Goal: Information Seeking & Learning: Compare options

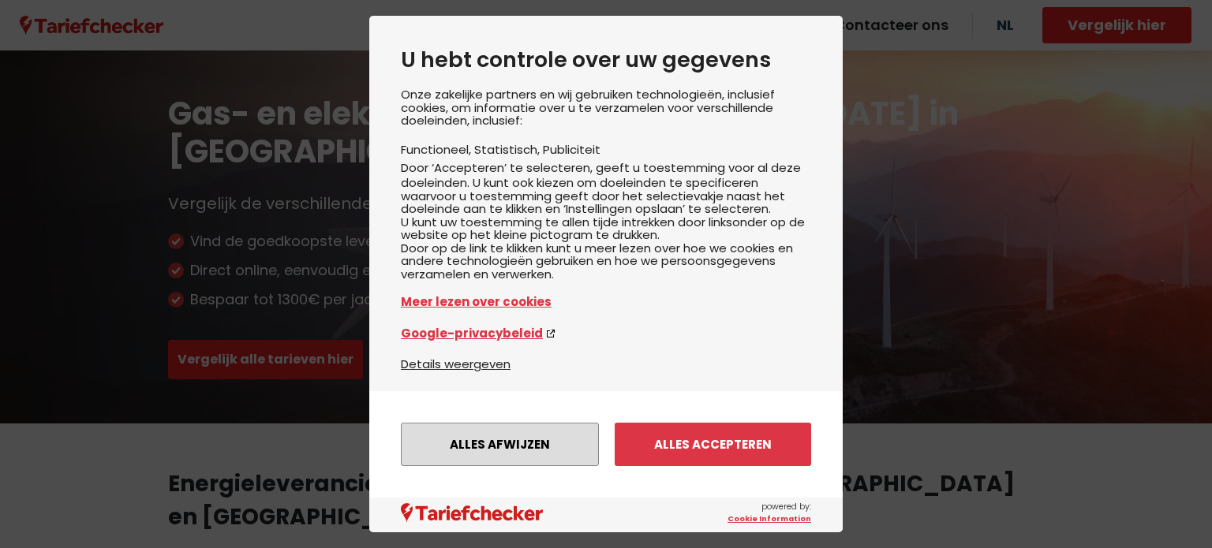
click at [492, 458] on button "Alles afwijzen" at bounding box center [500, 444] width 198 height 43
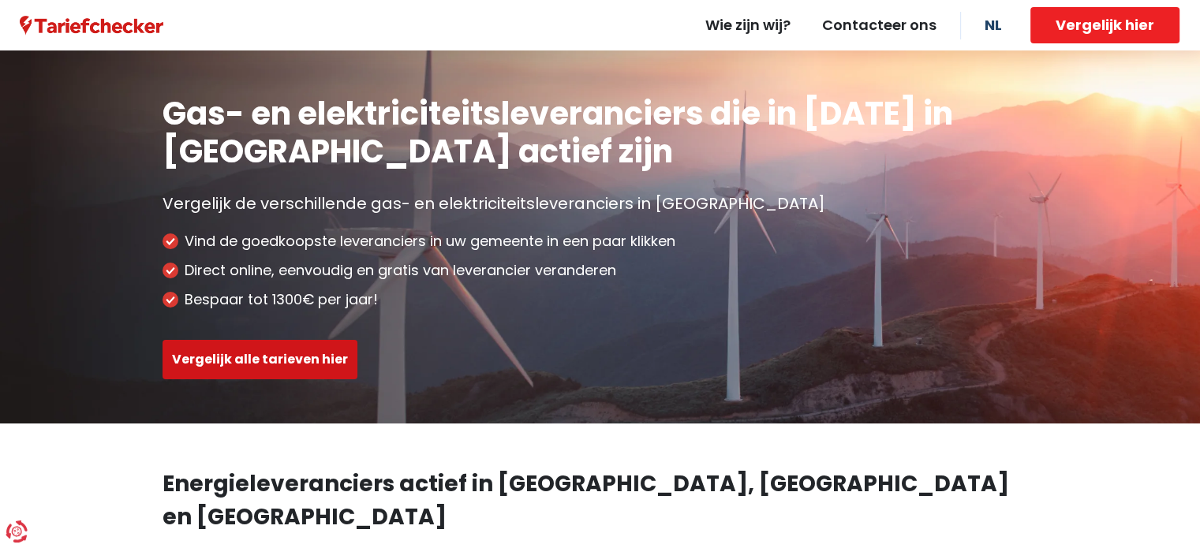
click at [193, 362] on button "Vergelijk alle tarieven hier" at bounding box center [260, 359] width 195 height 39
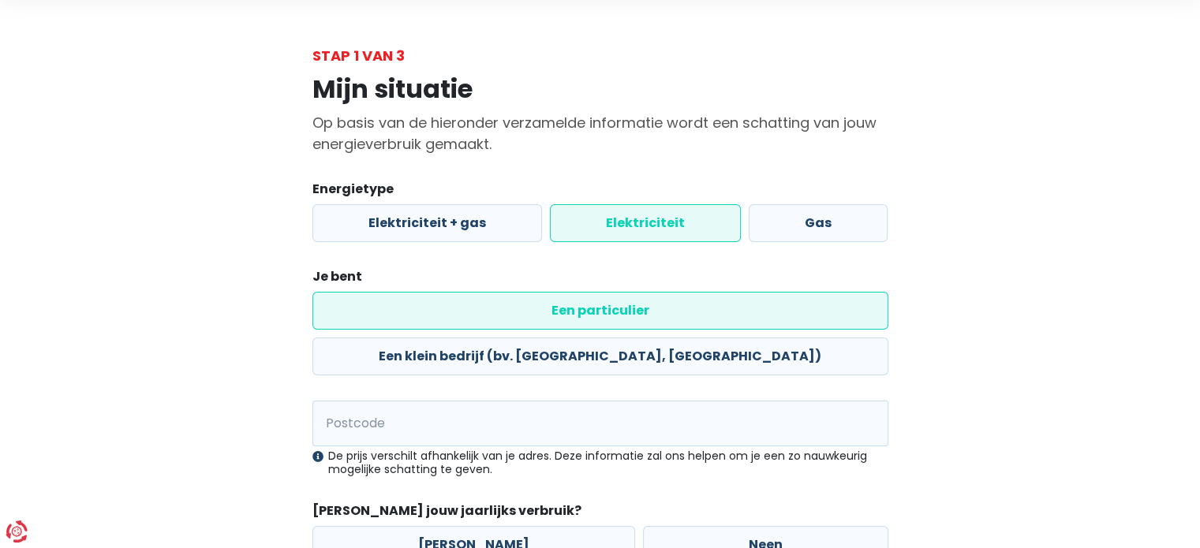
scroll to position [57, 0]
click at [408, 226] on label "Elektriciteit + gas" at bounding box center [427, 223] width 230 height 38
click at [408, 226] on input "Elektriciteit + gas" at bounding box center [427, 223] width 230 height 38
radio input "true"
radio input "false"
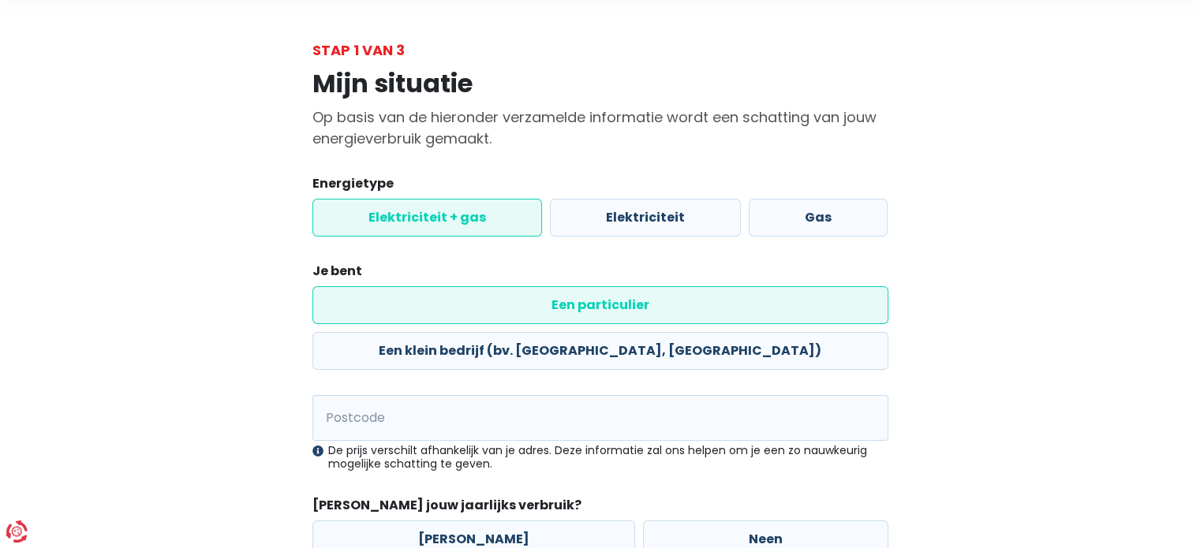
scroll to position [60, 0]
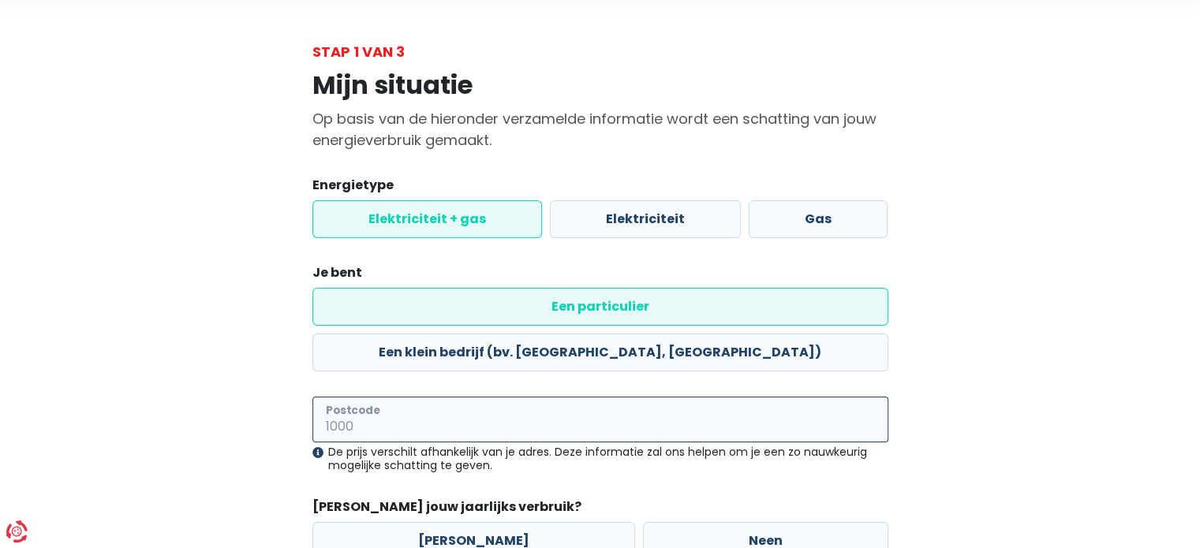
click at [457, 397] on input "Postcode" at bounding box center [600, 420] width 576 height 46
type input "2360"
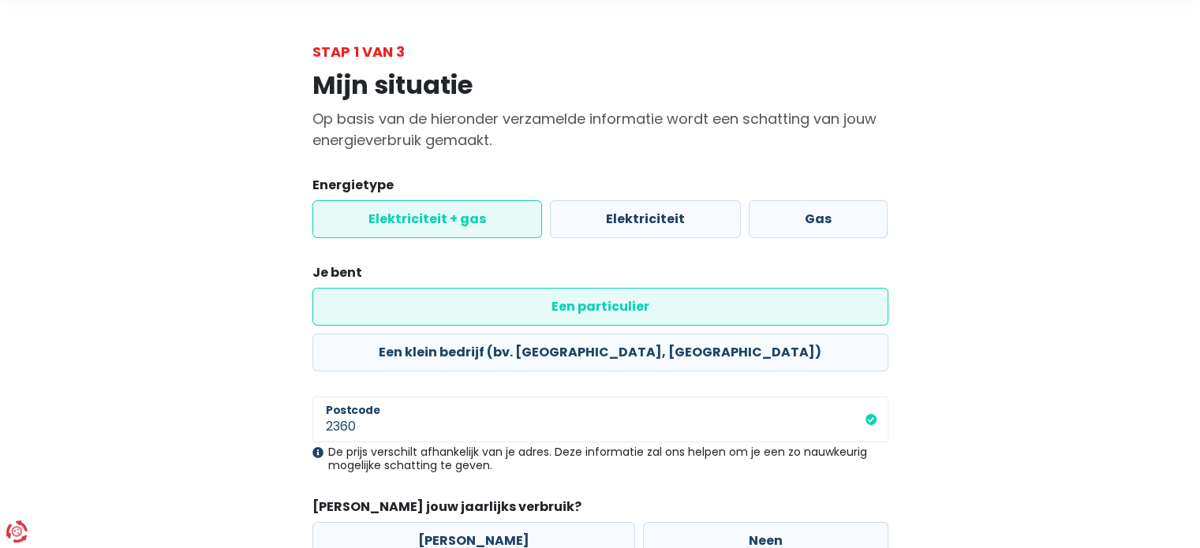
click at [197, 389] on div "Mijn situatie Op basis van de hieronder verzamelde informatie wordt een schatti…" at bounding box center [600, 346] width 899 height 569
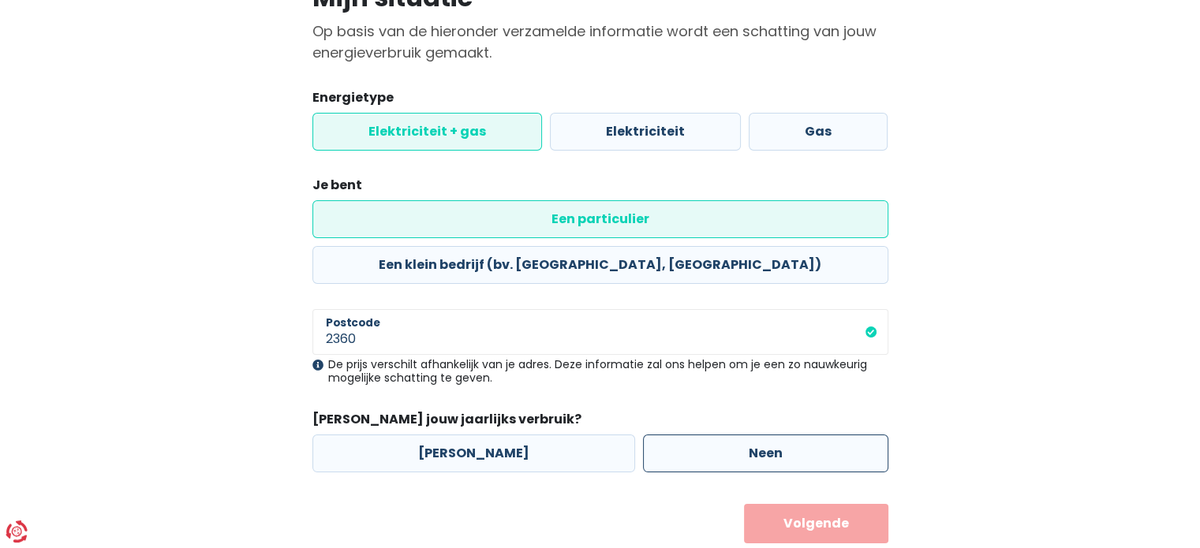
click at [712, 435] on label "Neen" at bounding box center [765, 454] width 245 height 38
click at [712, 435] on input "Neen" at bounding box center [765, 454] width 245 height 38
radio input "true"
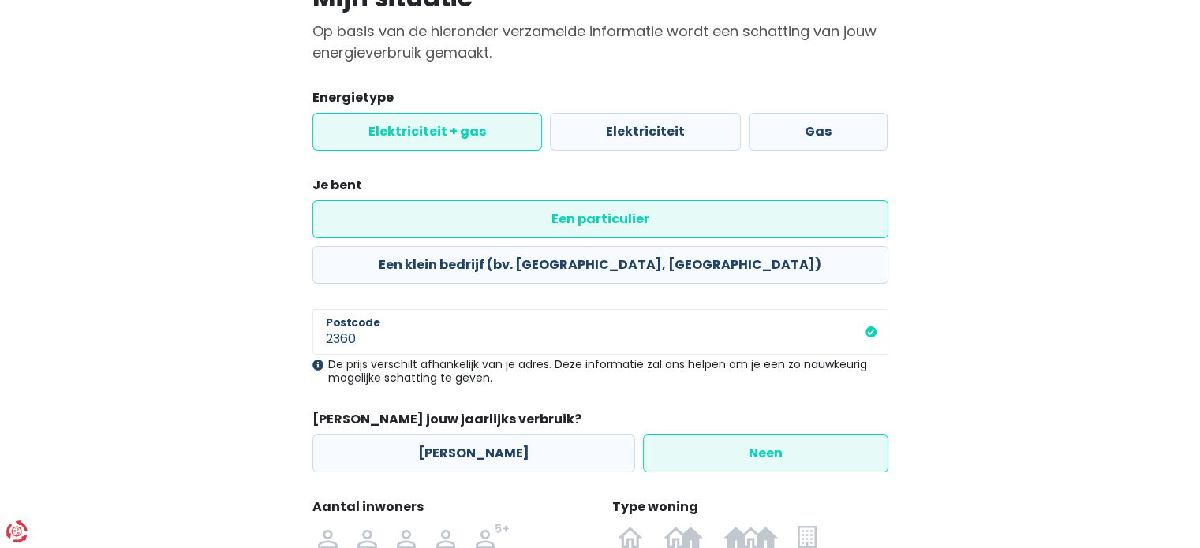
scroll to position [313, 0]
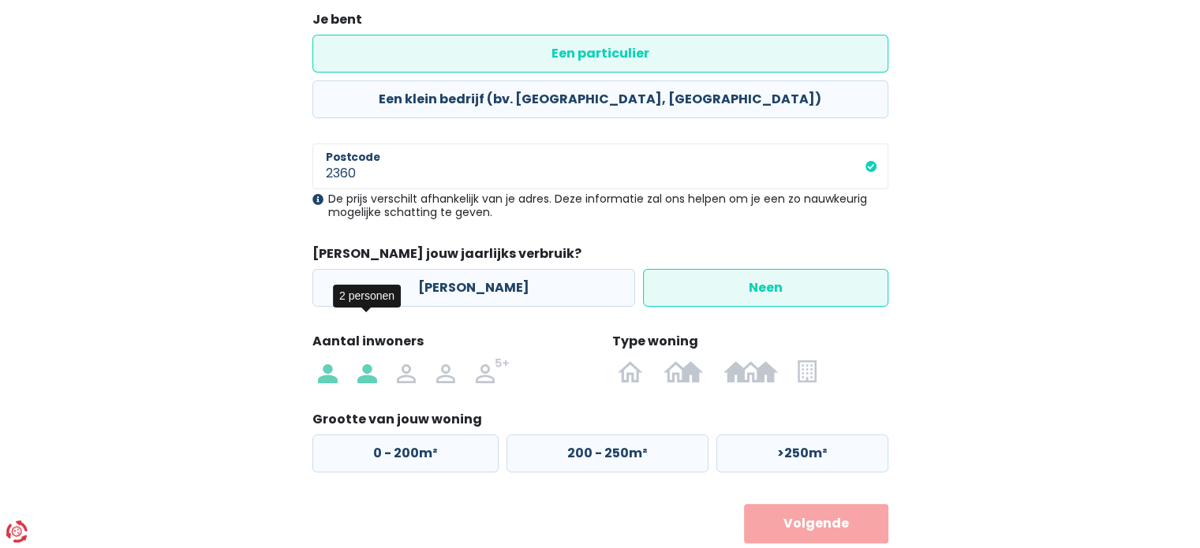
click at [360, 358] on img at bounding box center [366, 370] width 19 height 25
click at [360, 358] on input "radio" at bounding box center [366, 370] width 39 height 25
radio input "true"
click at [792, 358] on label at bounding box center [807, 370] width 39 height 25
click at [792, 358] on input "radio" at bounding box center [807, 370] width 39 height 25
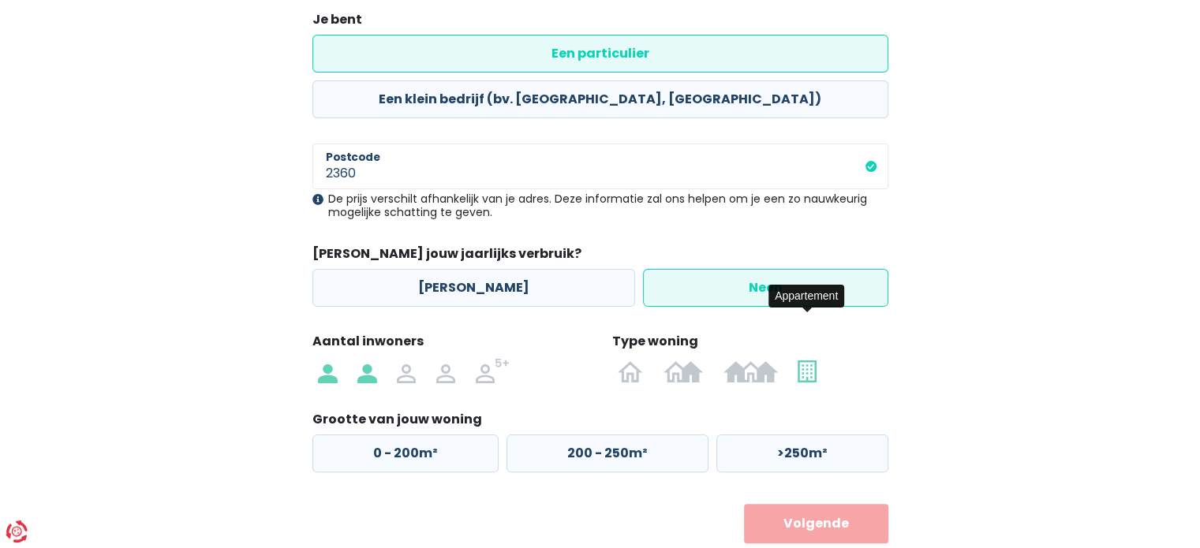
radio input "true"
click at [603, 435] on label "50 - 100m²" at bounding box center [604, 454] width 198 height 38
click at [603, 435] on input "50 - 100m²" at bounding box center [604, 454] width 198 height 38
radio input "true"
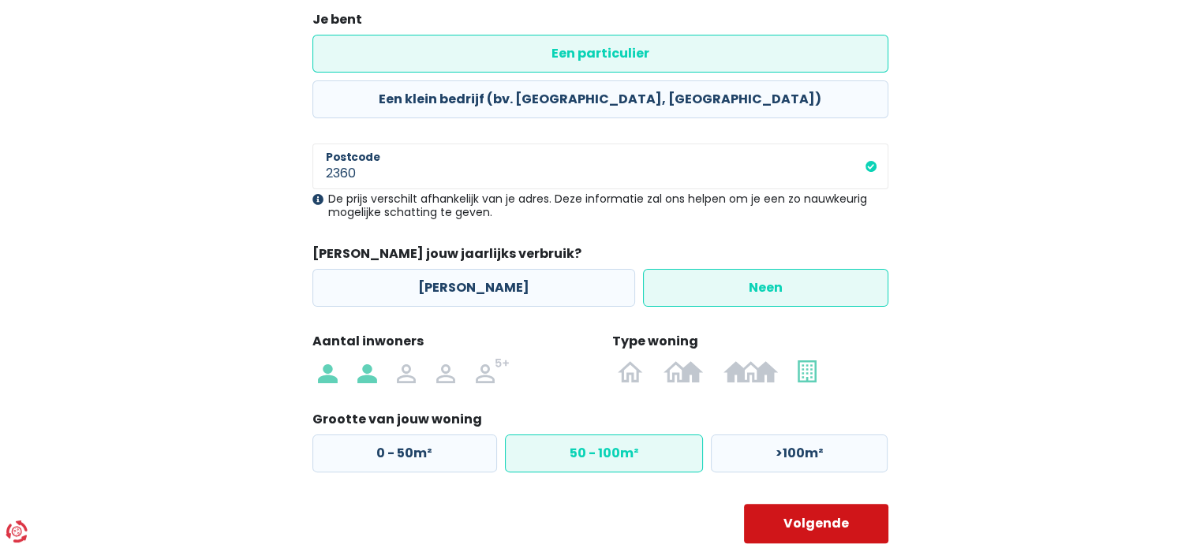
click at [789, 504] on button "Volgende" at bounding box center [816, 523] width 144 height 39
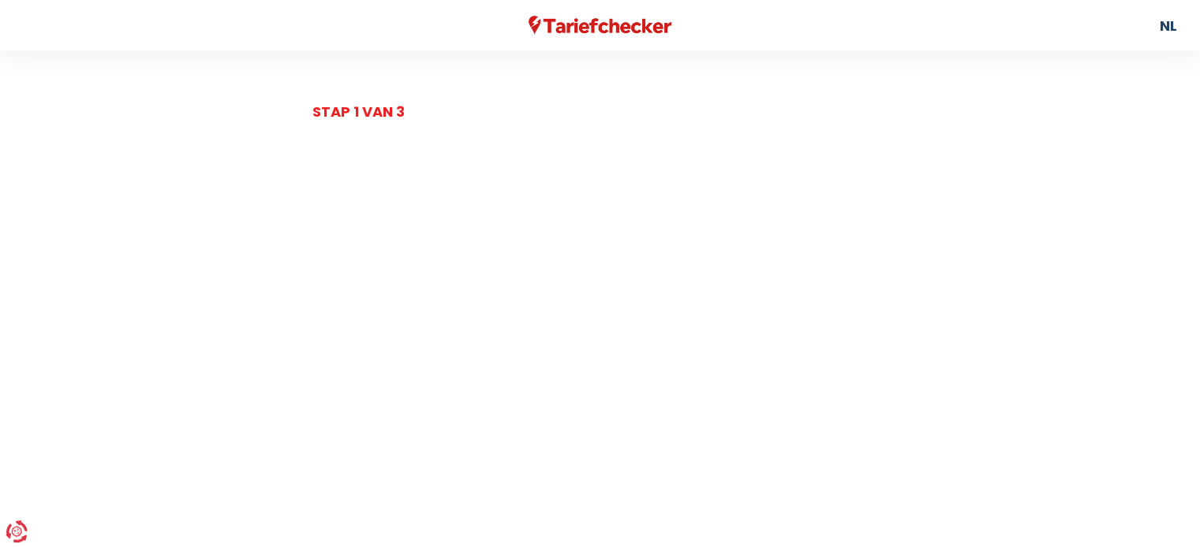
select select
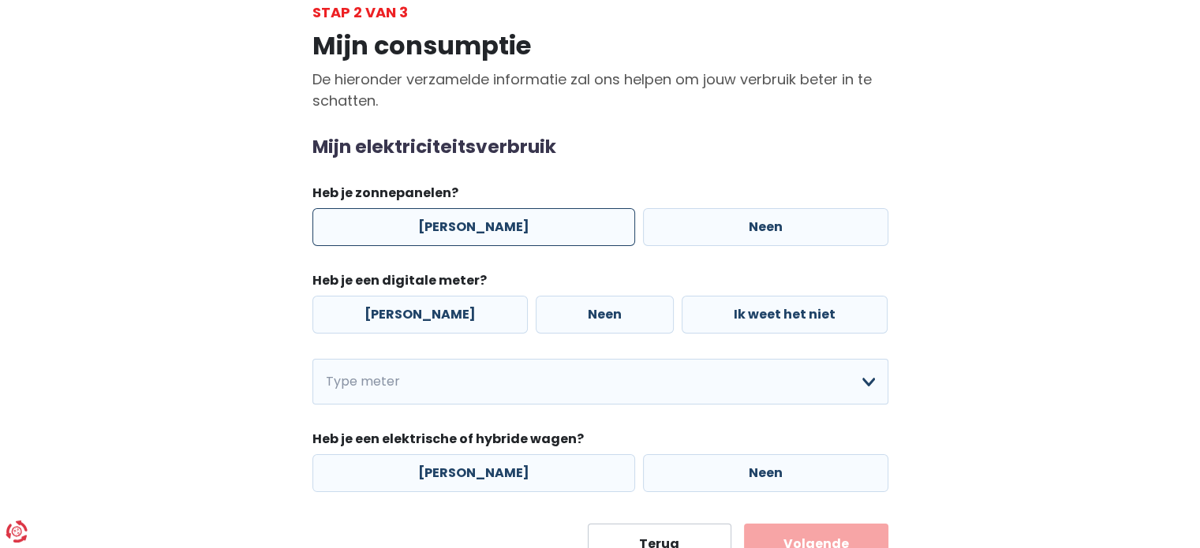
scroll to position [114, 0]
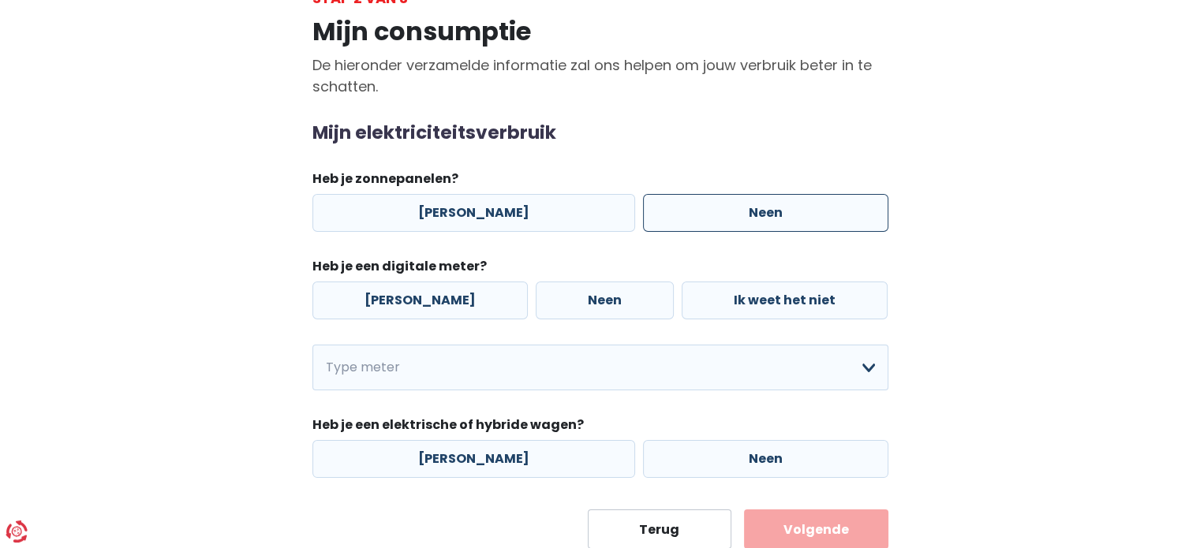
click at [748, 226] on label "Neen" at bounding box center [765, 213] width 245 height 38
click at [748, 226] on input "Neen" at bounding box center [765, 213] width 245 height 38
radio input "true"
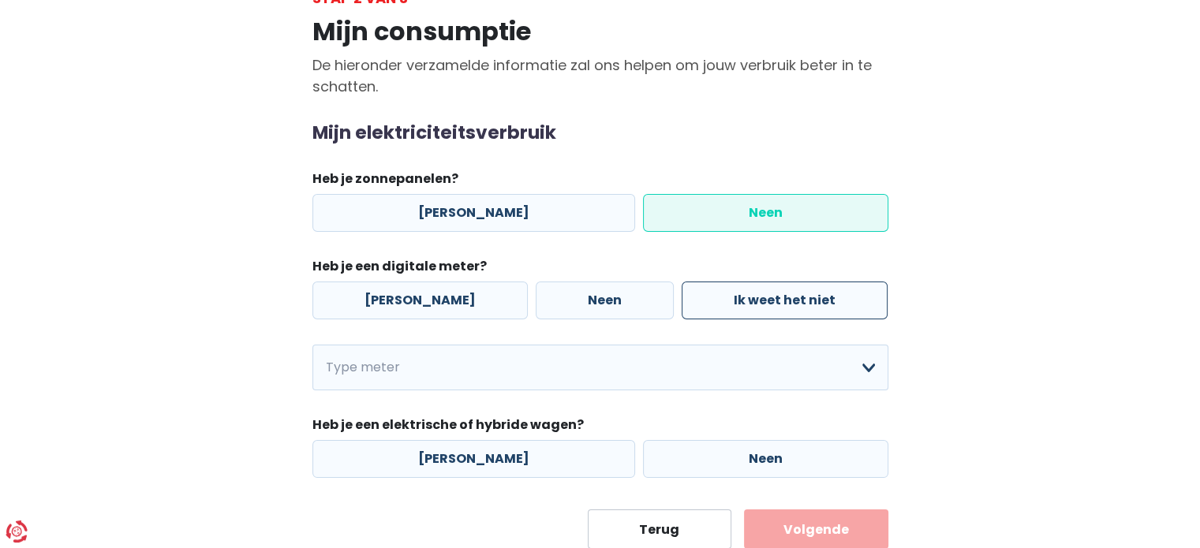
click at [747, 292] on label "Ik weet het niet" at bounding box center [785, 301] width 206 height 38
click at [747, 292] on input "Ik weet het niet" at bounding box center [785, 301] width 206 height 38
radio input "true"
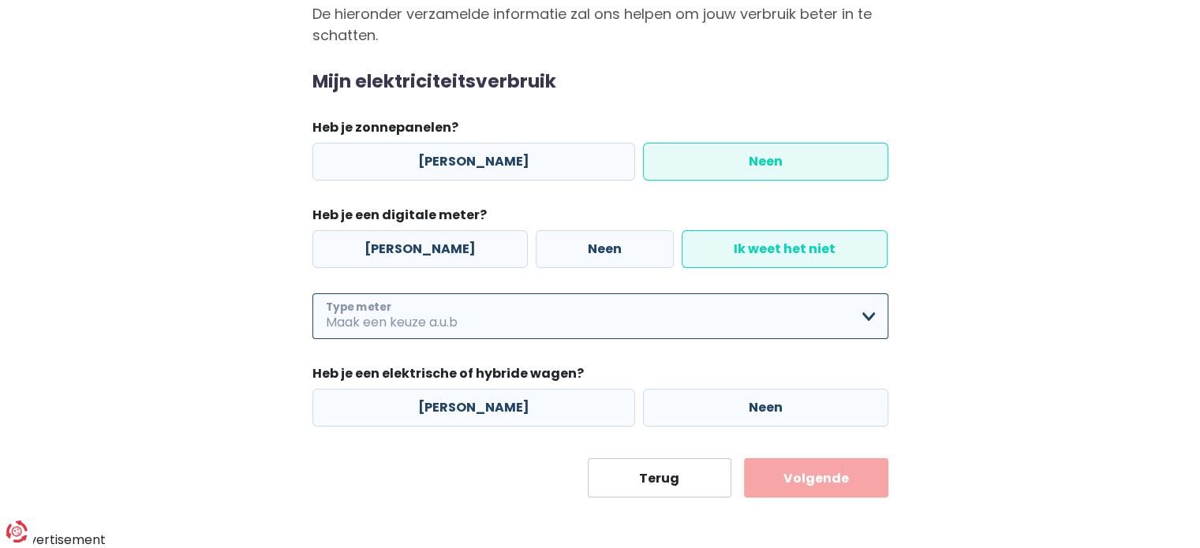
click at [749, 310] on select "Enkelvoudig Tweevoudig Enkelvoudig + uitsluitend nachttarief Tweevoudig + uitsl…" at bounding box center [600, 316] width 576 height 46
click at [312, 293] on select "Enkelvoudig Tweevoudig Enkelvoudig + uitsluitend nachttarief Tweevoudig + uitsl…" at bounding box center [600, 316] width 576 height 46
select select "day_single_rate"
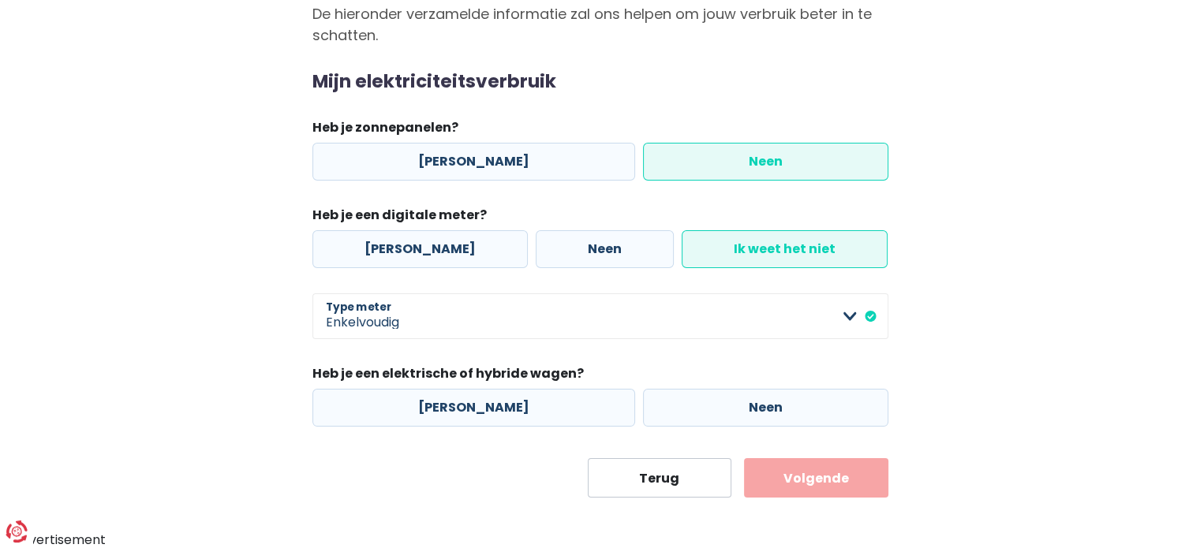
click at [301, 426] on div "Mijn consumptie De hieronder verzamelde informatie zal ons helpen om jouw verbr…" at bounding box center [601, 227] width 600 height 540
click at [514, 410] on label "[PERSON_NAME]" at bounding box center [473, 408] width 323 height 38
click at [514, 410] on input "[PERSON_NAME]" at bounding box center [473, 408] width 323 height 38
radio input "true"
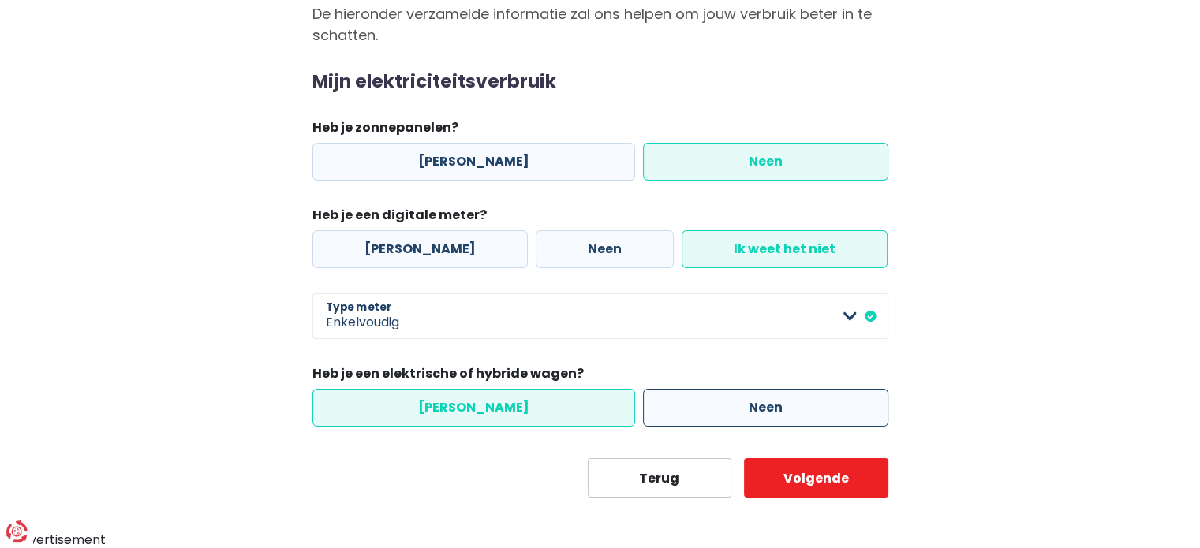
click at [690, 422] on label "Neen" at bounding box center [765, 408] width 245 height 38
click at [690, 422] on input "Neen" at bounding box center [765, 408] width 245 height 38
radio input "true"
radio input "false"
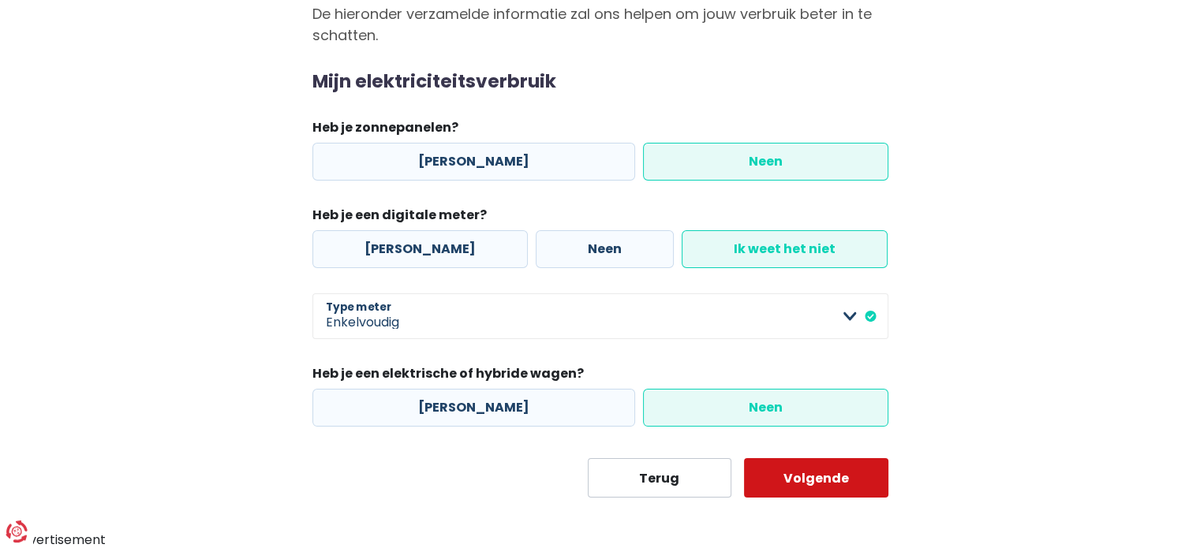
click at [827, 488] on button "Volgende" at bounding box center [816, 477] width 144 height 39
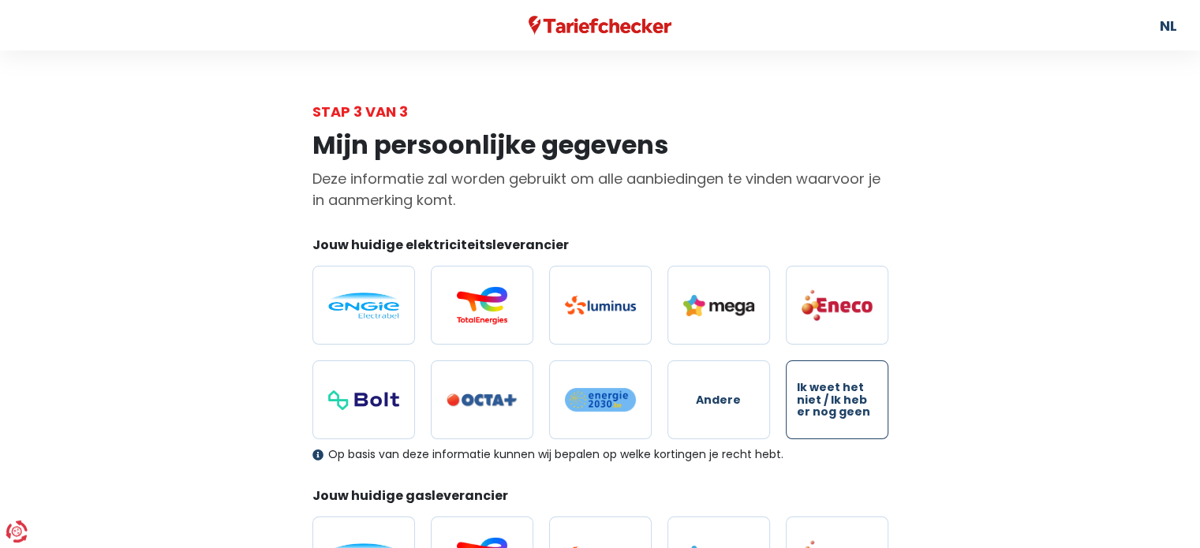
click at [847, 413] on span "Ik weet het niet / Ik heb er nog geen" at bounding box center [837, 400] width 80 height 36
click at [847, 413] on input "Ik weet het niet / Ik heb er nog geen" at bounding box center [837, 400] width 103 height 79
radio input "true"
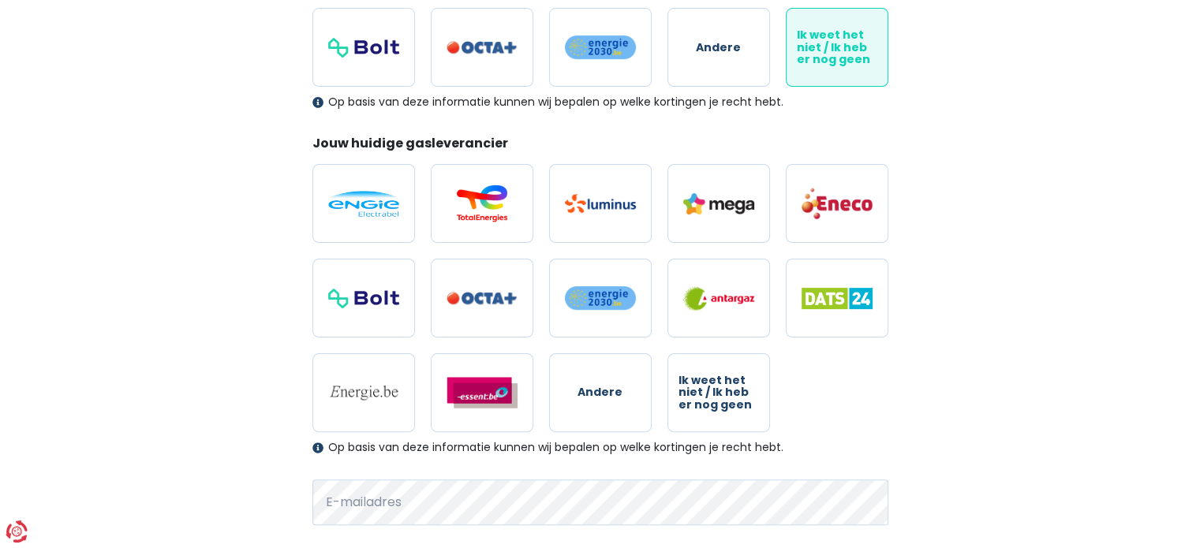
scroll to position [372, 0]
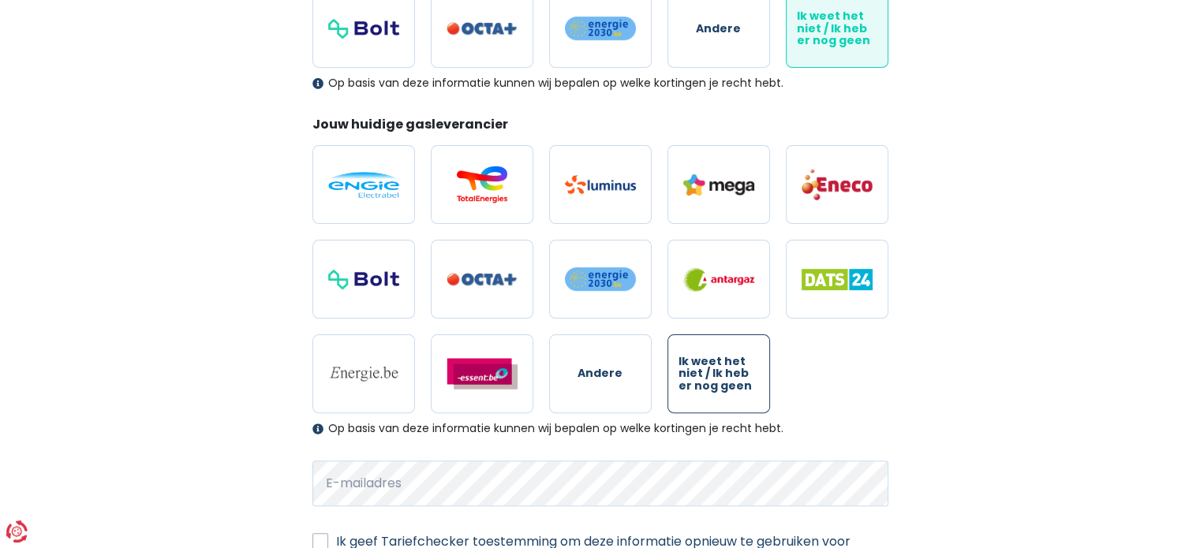
click at [735, 358] on span "Ik weet het niet / Ik heb er nog geen" at bounding box center [719, 374] width 80 height 36
click at [735, 358] on input "Ik weet het niet / Ik heb er nog geen" at bounding box center [718, 374] width 103 height 79
radio input "true"
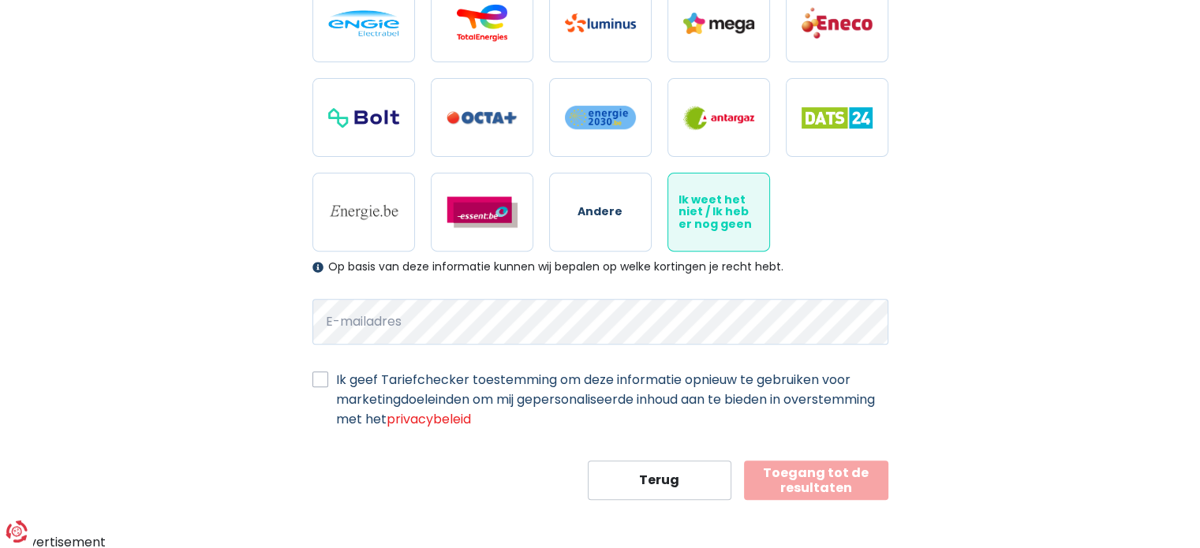
click at [336, 384] on label "Ik geef Tariefchecker toestemming om deze informatie opnieuw te gebruiken voor …" at bounding box center [612, 399] width 552 height 59
click at [324, 384] on input "Ik geef Tariefchecker toestemming om deze informatie opnieuw te gebruiken voor …" at bounding box center [320, 378] width 16 height 16
click at [336, 384] on label "Ik geef Tariefchecker toestemming om deze informatie opnieuw te gebruiken voor …" at bounding box center [612, 399] width 552 height 59
click at [324, 384] on input "Ik geef Tariefchecker toestemming om deze informatie opnieuw te gebruiken voor …" at bounding box center [320, 378] width 16 height 16
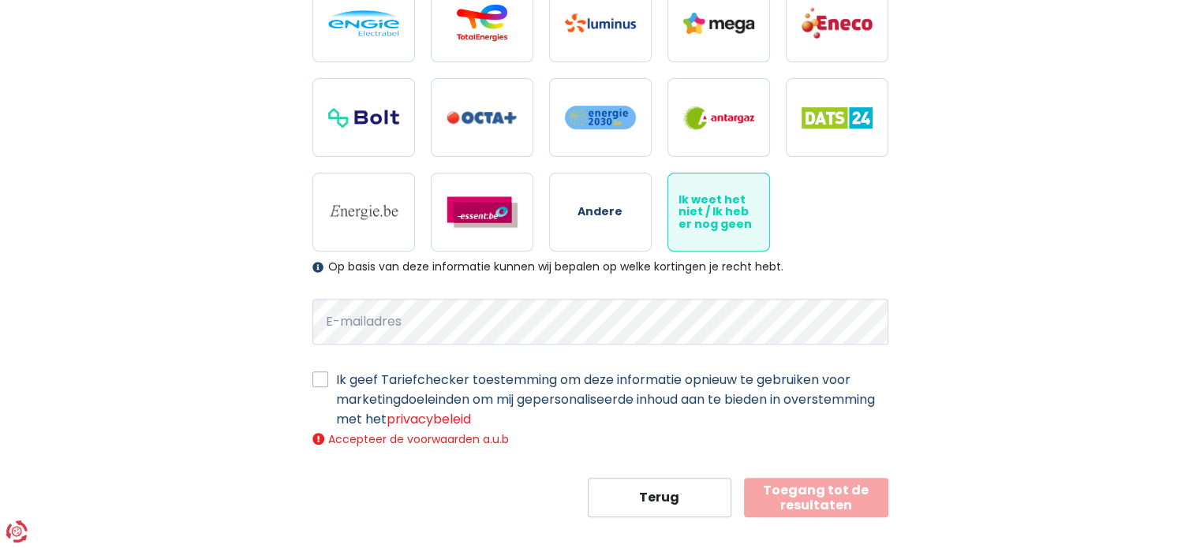
click at [336, 377] on label "Ik geef Tariefchecker toestemming om deze informatie opnieuw te gebruiken voor …" at bounding box center [612, 399] width 552 height 59
click at [319, 377] on input "Ik geef Tariefchecker toestemming om deze informatie opnieuw te gebruiken voor …" at bounding box center [320, 378] width 16 height 16
checkbox input "true"
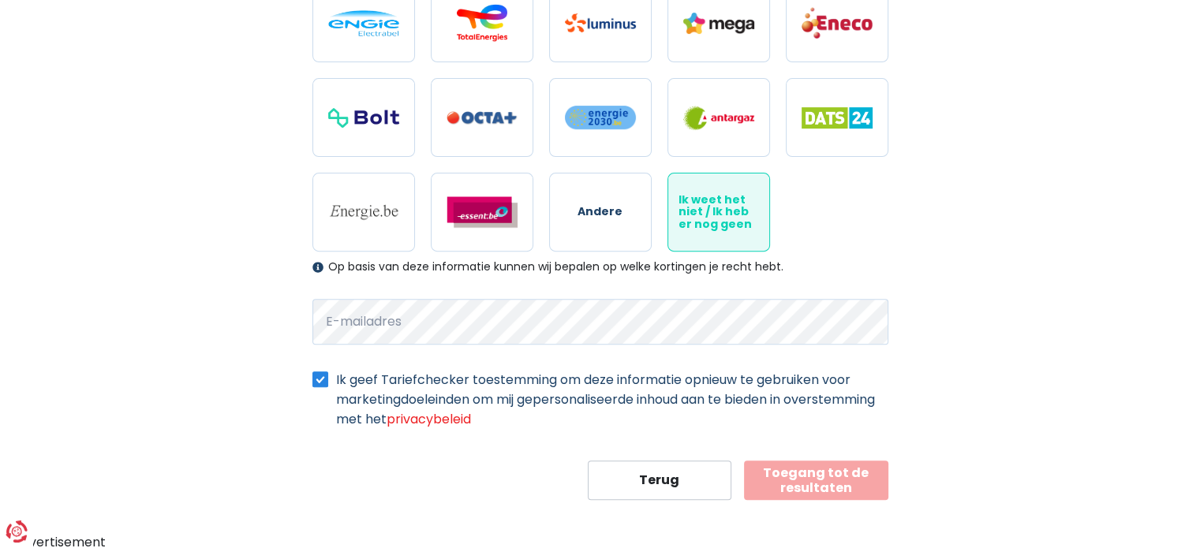
click at [794, 473] on button "Toegang tot de resultaten" at bounding box center [816, 480] width 144 height 39
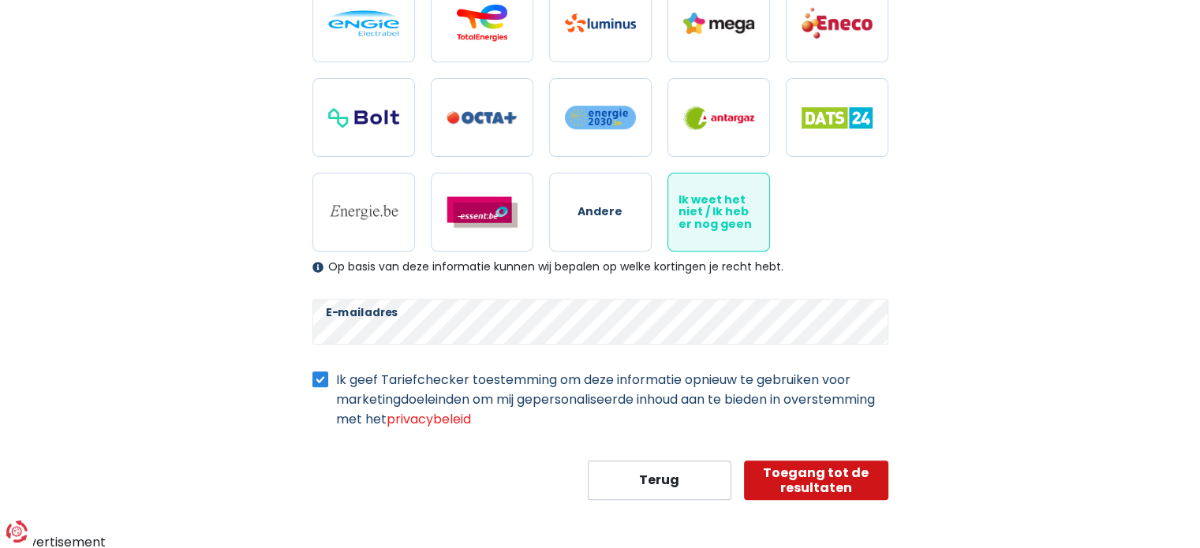
click at [772, 489] on button "Toegang tot de resultaten" at bounding box center [816, 480] width 144 height 39
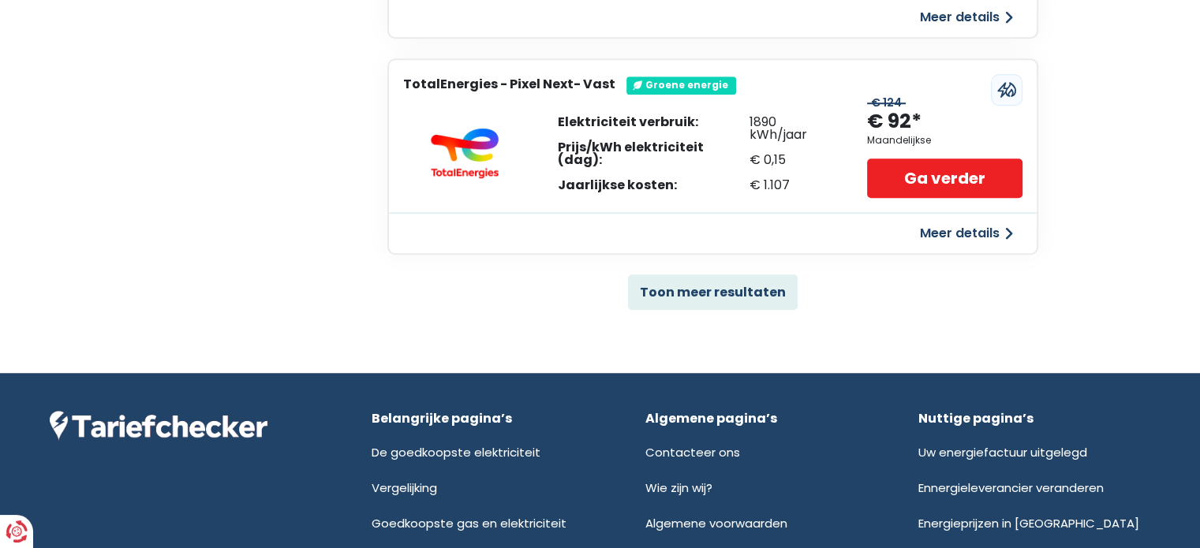
scroll to position [1135, 0]
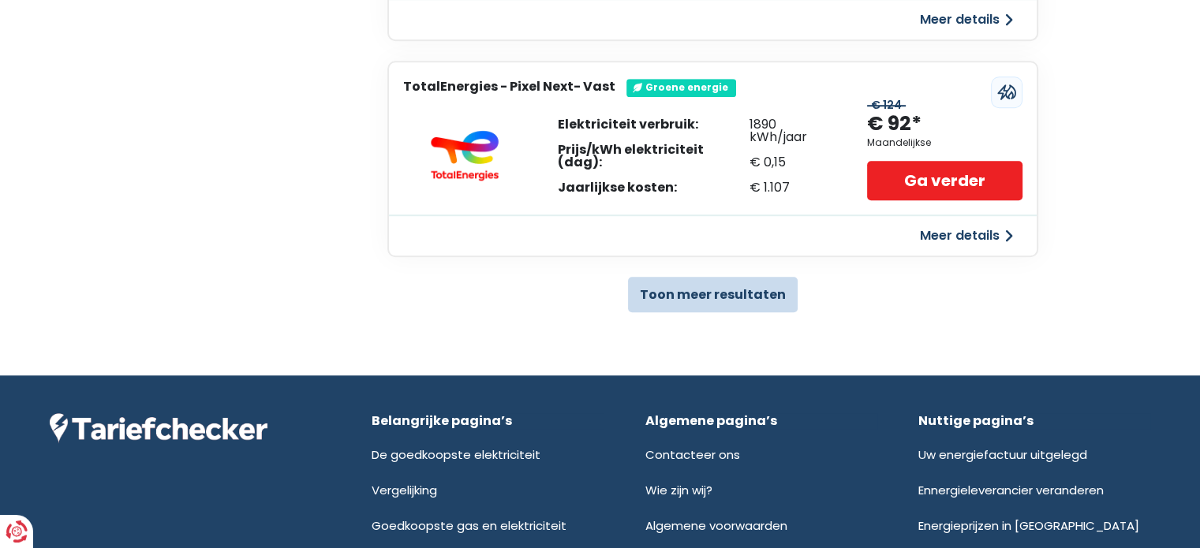
click at [707, 281] on button "Toon meer resultaten" at bounding box center [713, 295] width 170 height 36
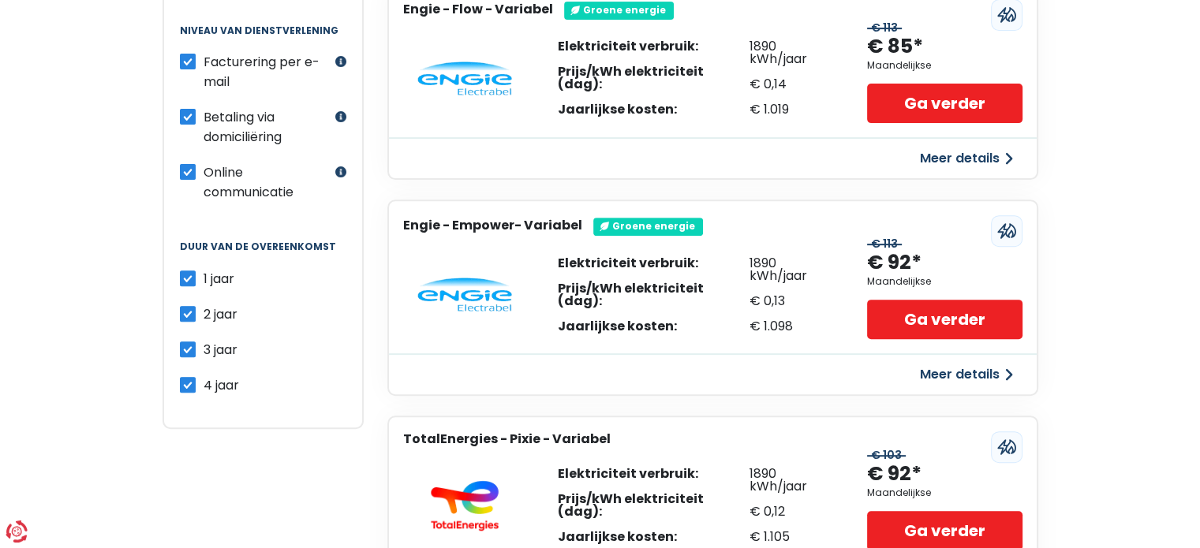
scroll to position [571, 0]
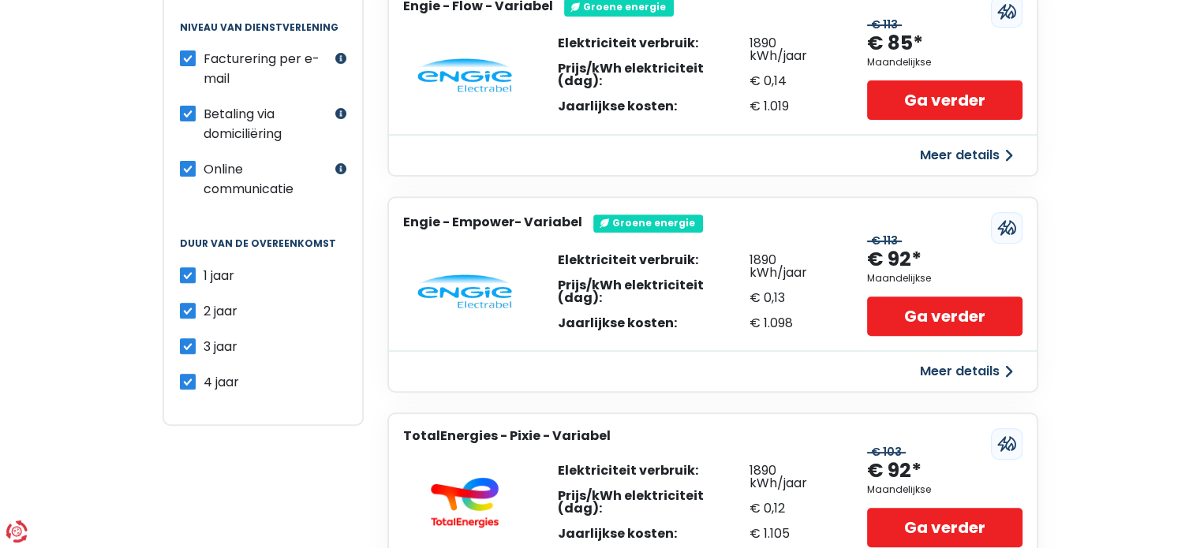
click at [204, 303] on label "2 jaar" at bounding box center [221, 311] width 34 height 20
click at [181, 303] on input "2 jaar" at bounding box center [188, 309] width 16 height 16
checkbox input "false"
click at [204, 337] on label "3 jaar" at bounding box center [221, 347] width 34 height 20
click at [180, 337] on input "3 jaar" at bounding box center [188, 345] width 16 height 16
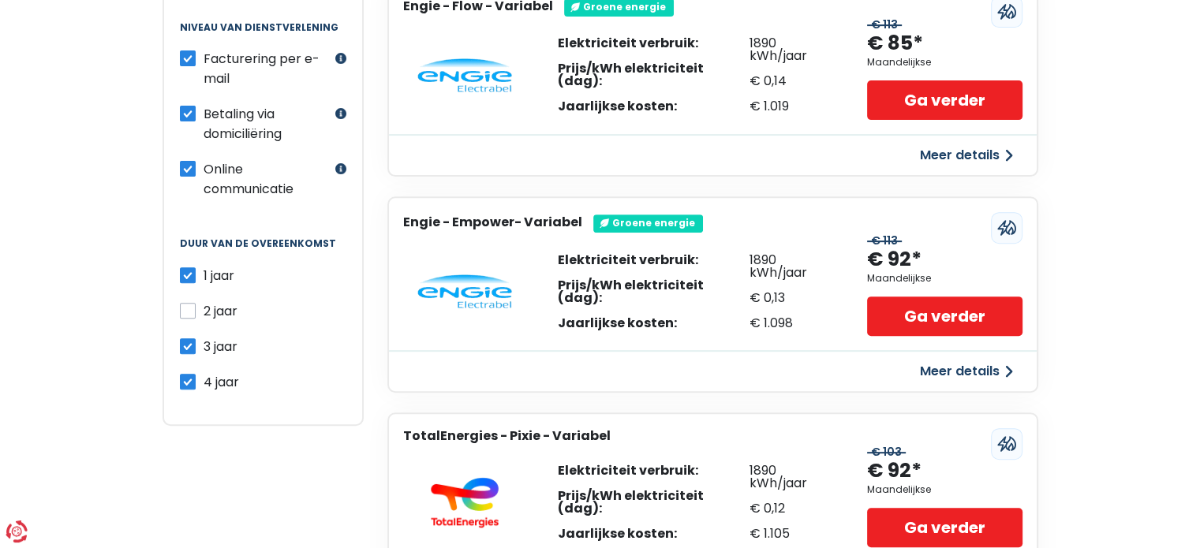
checkbox input "false"
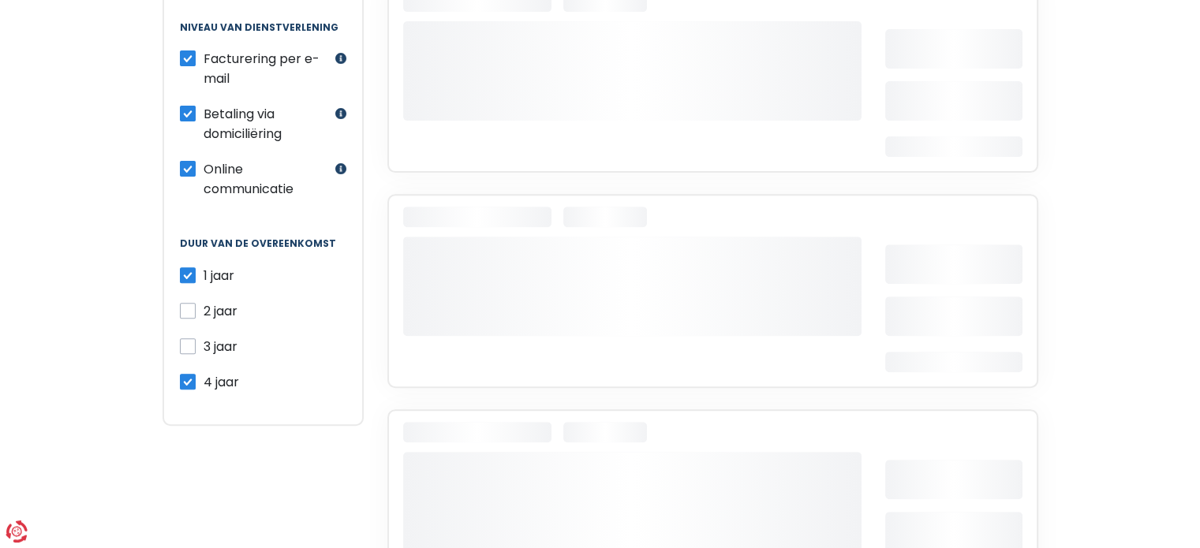
click at [204, 378] on label "4 jaar" at bounding box center [222, 382] width 36 height 20
click at [189, 378] on input "4 jaar" at bounding box center [188, 380] width 16 height 16
checkbox input "false"
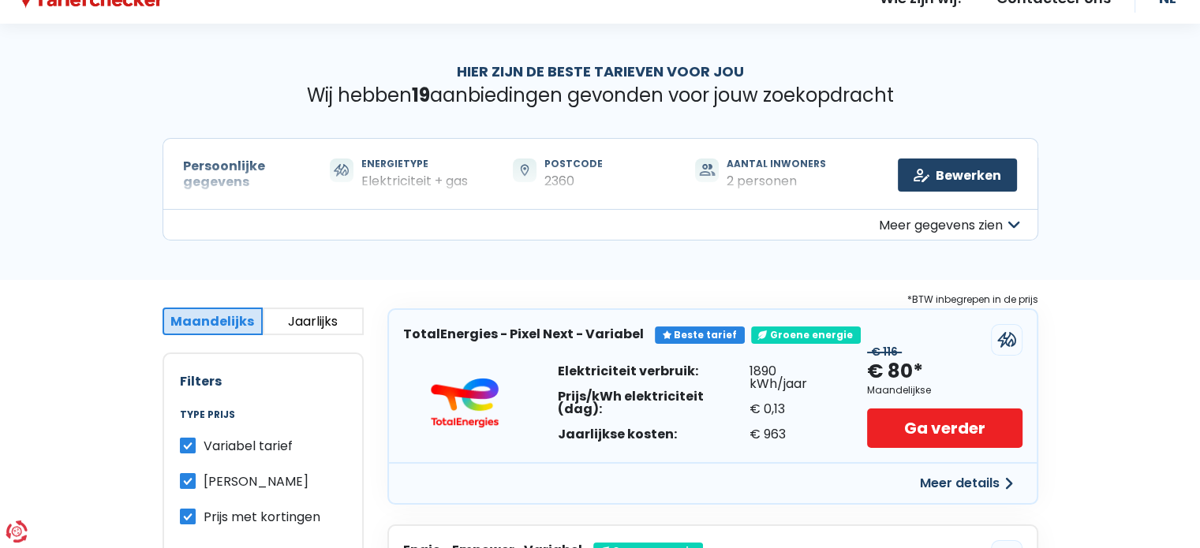
scroll to position [26, 0]
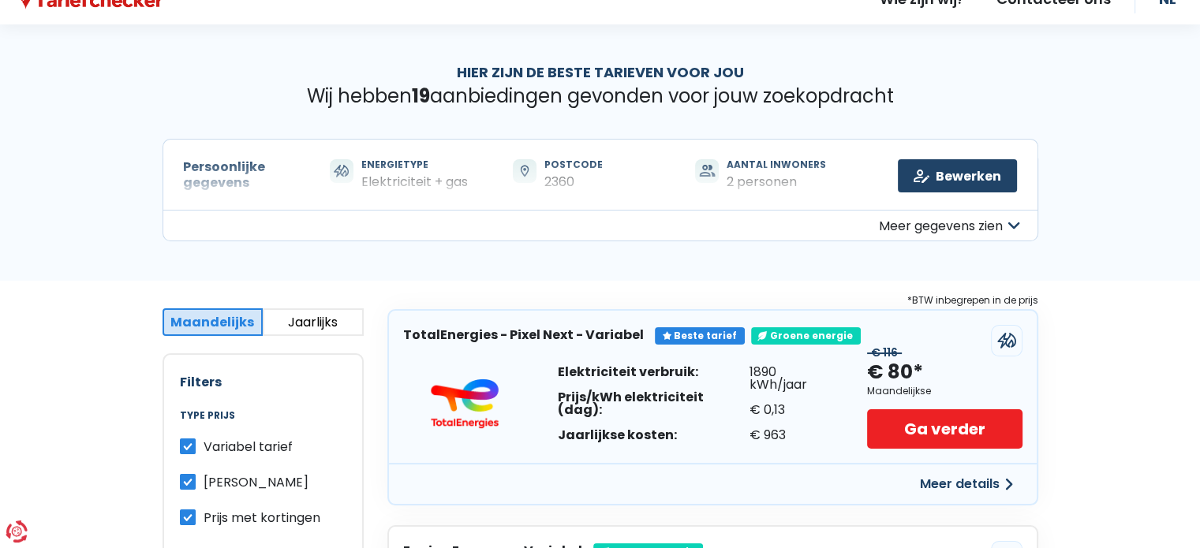
click at [944, 226] on button "Meer gegevens zien" at bounding box center [601, 226] width 876 height 32
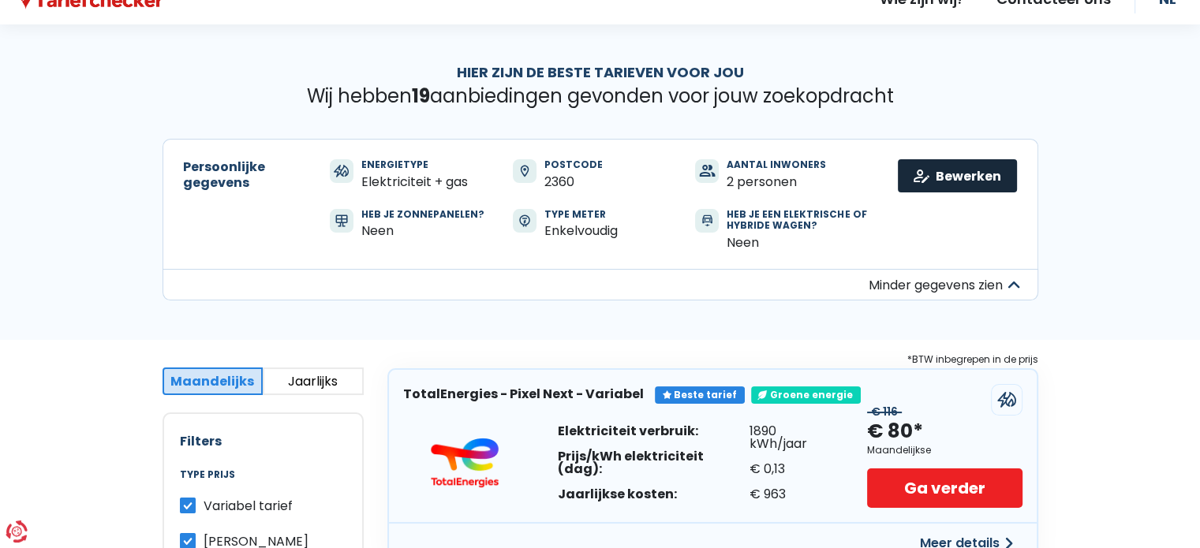
click at [941, 176] on link "Bewerken" at bounding box center [957, 175] width 119 height 33
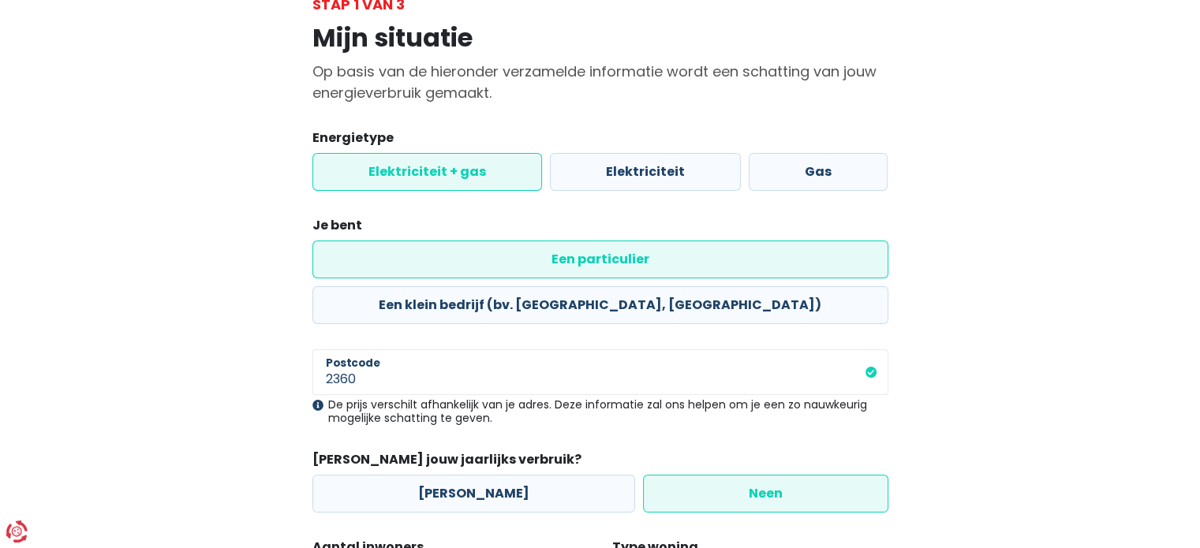
scroll to position [313, 0]
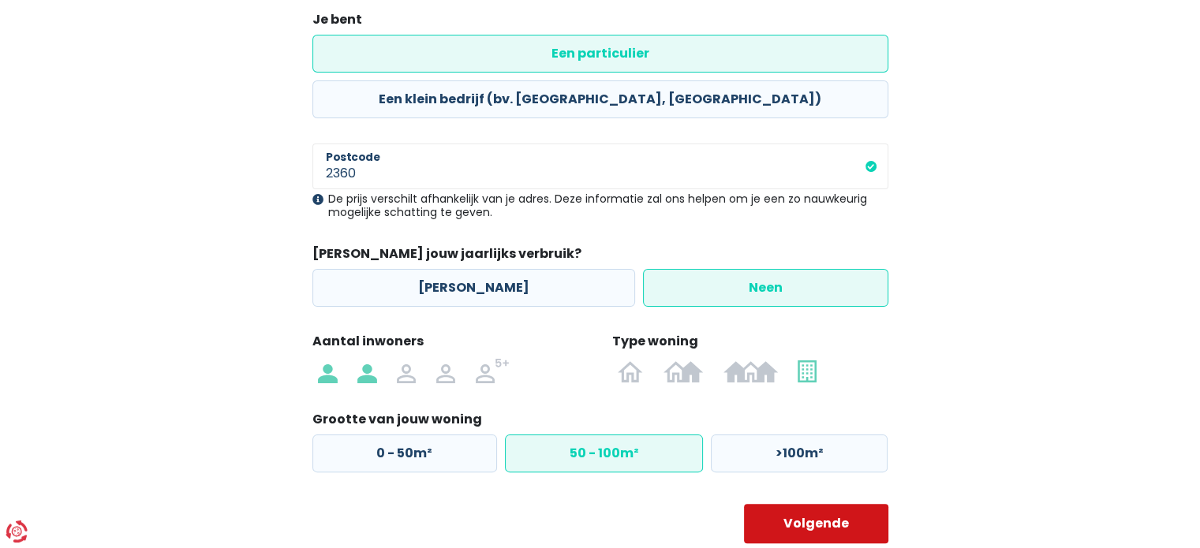
click at [797, 504] on button "Volgende" at bounding box center [816, 523] width 144 height 39
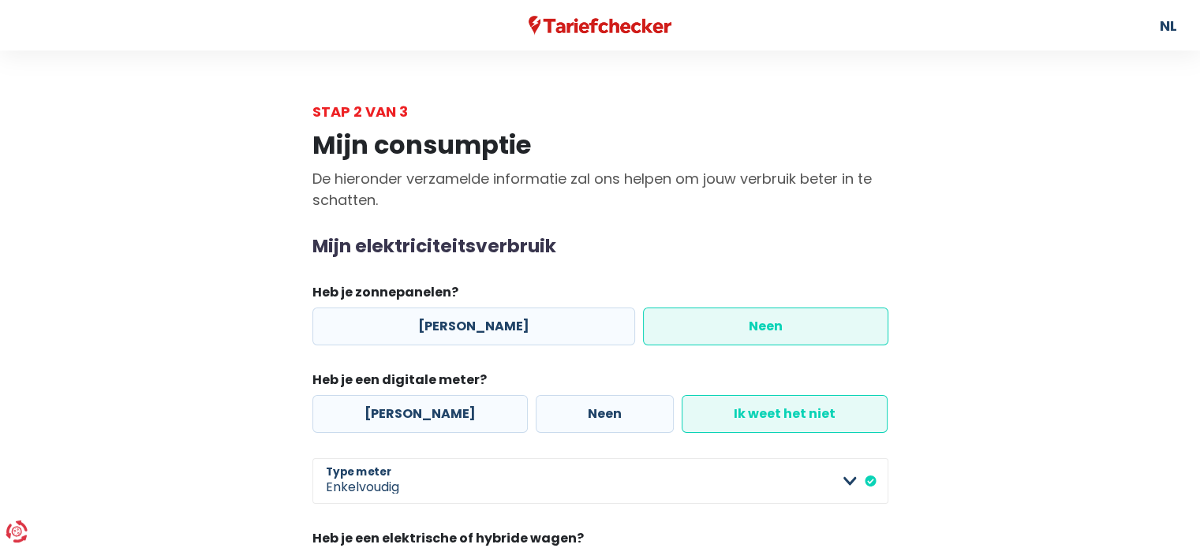
scroll to position [165, 0]
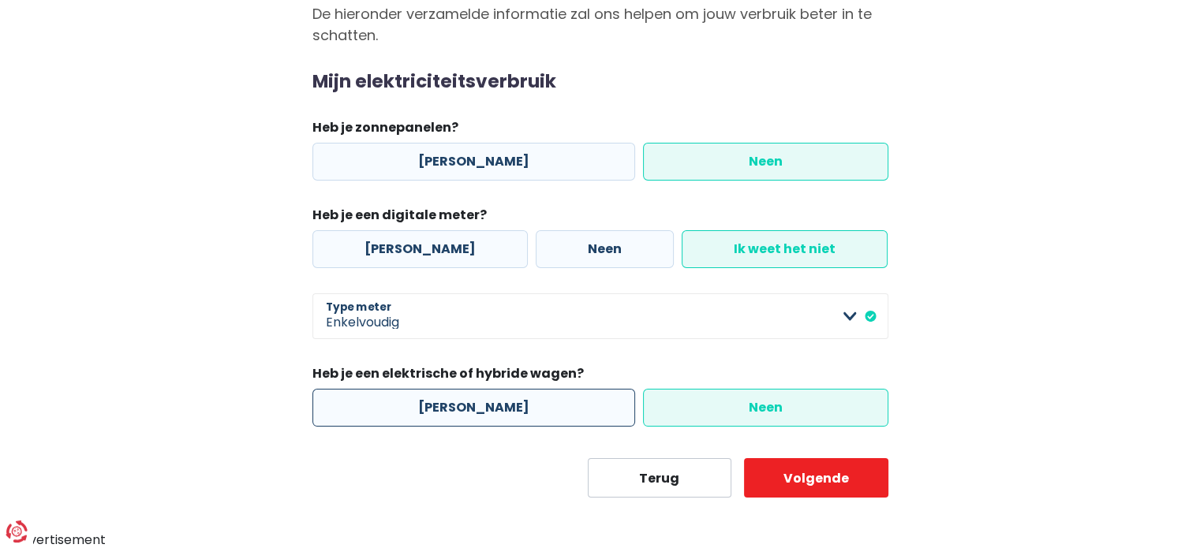
click at [384, 396] on label "[PERSON_NAME]" at bounding box center [473, 408] width 323 height 38
click at [384, 396] on input "[PERSON_NAME]" at bounding box center [473, 408] width 323 height 38
radio input "true"
radio input "false"
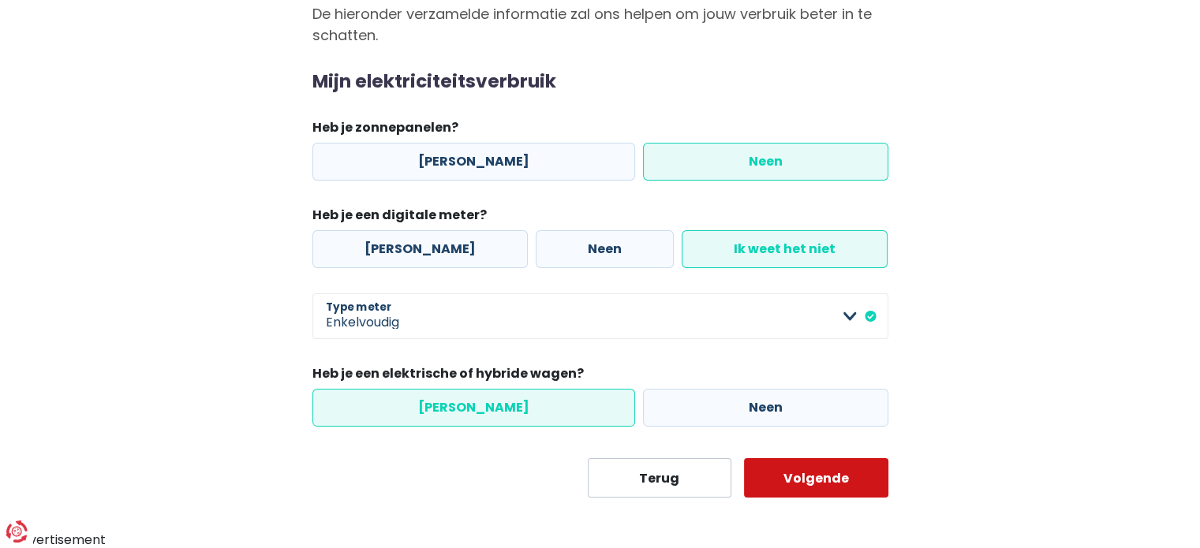
click at [804, 490] on button "Volgende" at bounding box center [816, 477] width 144 height 39
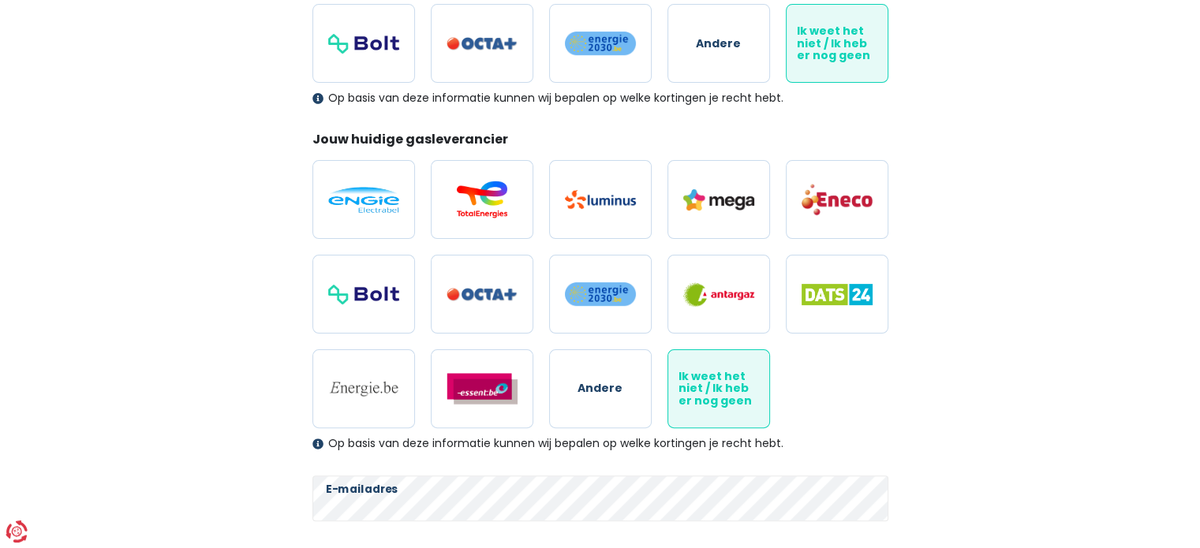
scroll to position [533, 0]
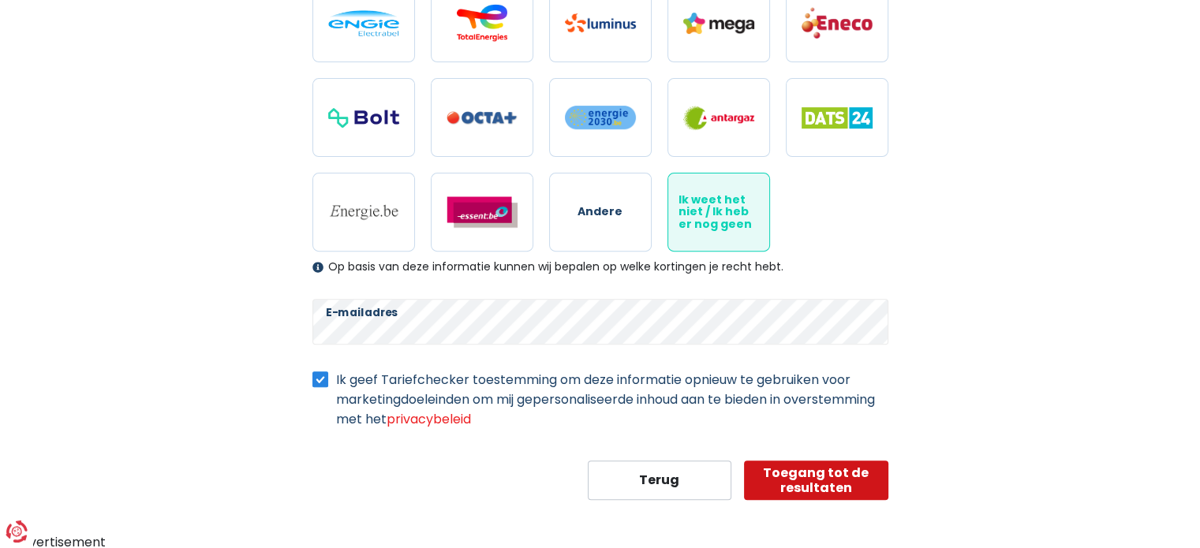
click at [779, 466] on button "Toegang tot de resultaten" at bounding box center [816, 480] width 144 height 39
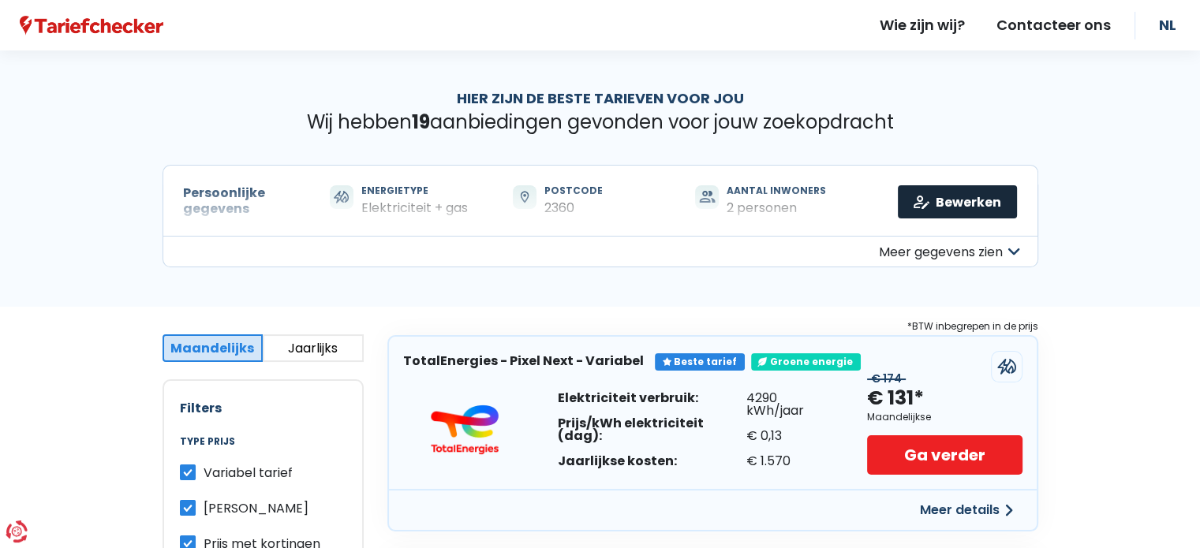
click at [933, 201] on link "Bewerken" at bounding box center [957, 201] width 119 height 33
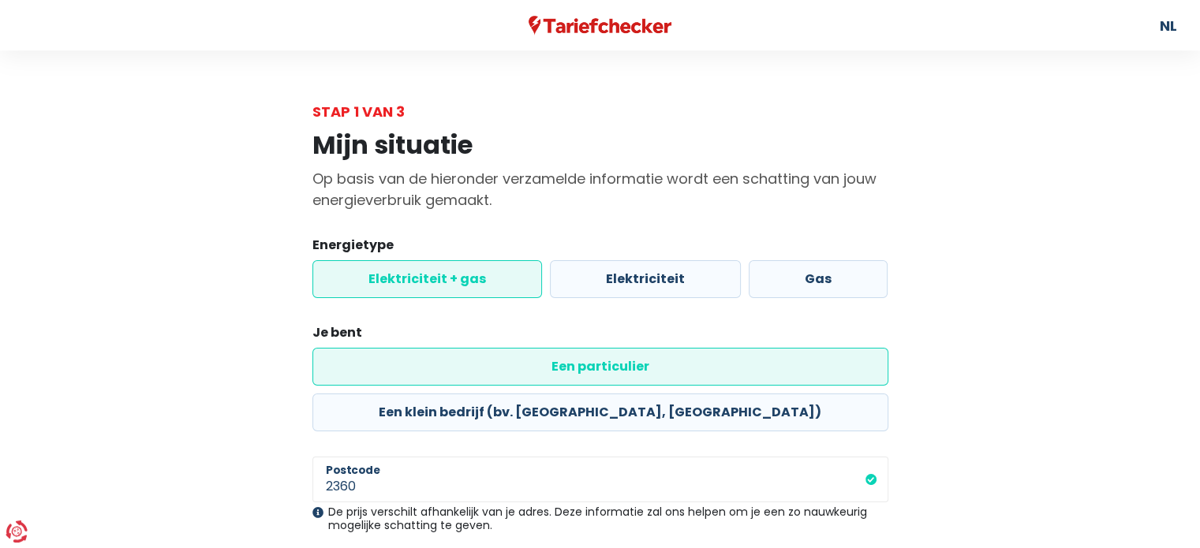
scroll to position [313, 0]
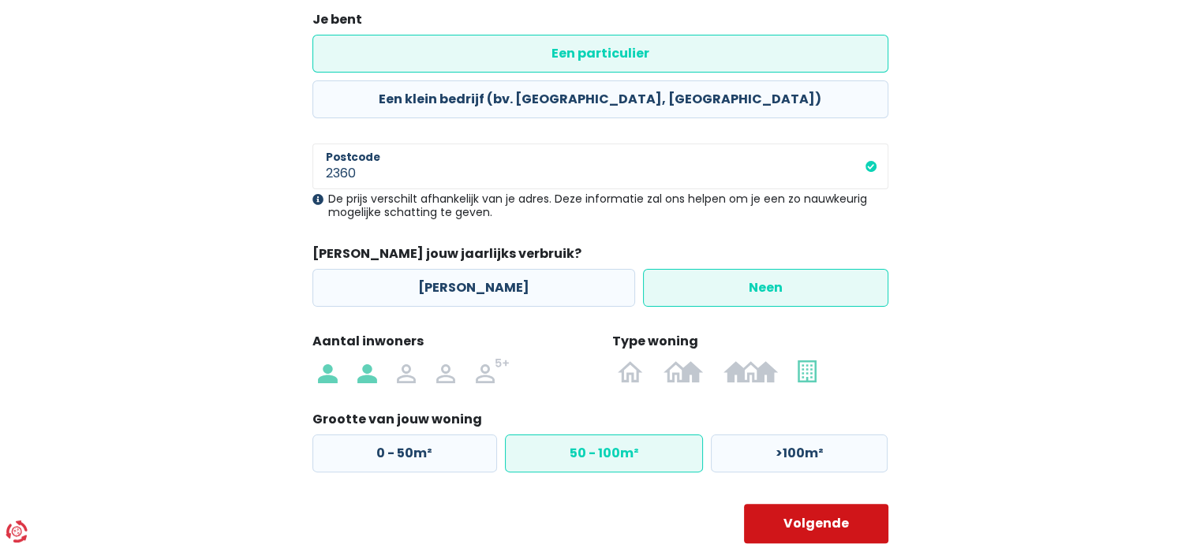
click at [791, 504] on button "Volgende" at bounding box center [816, 523] width 144 height 39
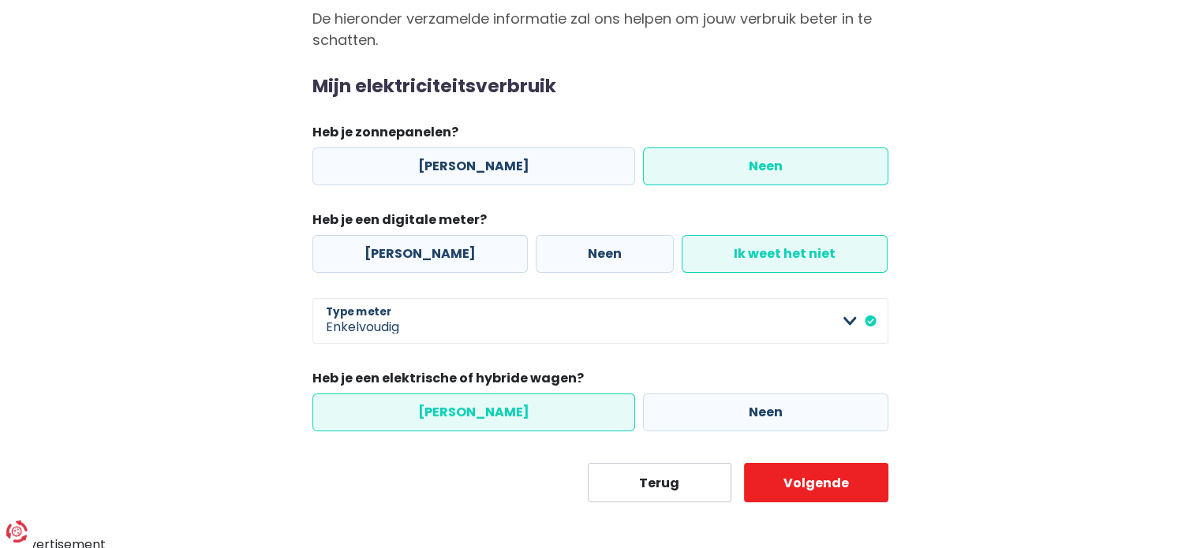
scroll to position [161, 0]
click at [689, 406] on label "Neen" at bounding box center [765, 412] width 245 height 38
click at [689, 406] on input "Neen" at bounding box center [765, 412] width 245 height 38
radio input "true"
radio input "false"
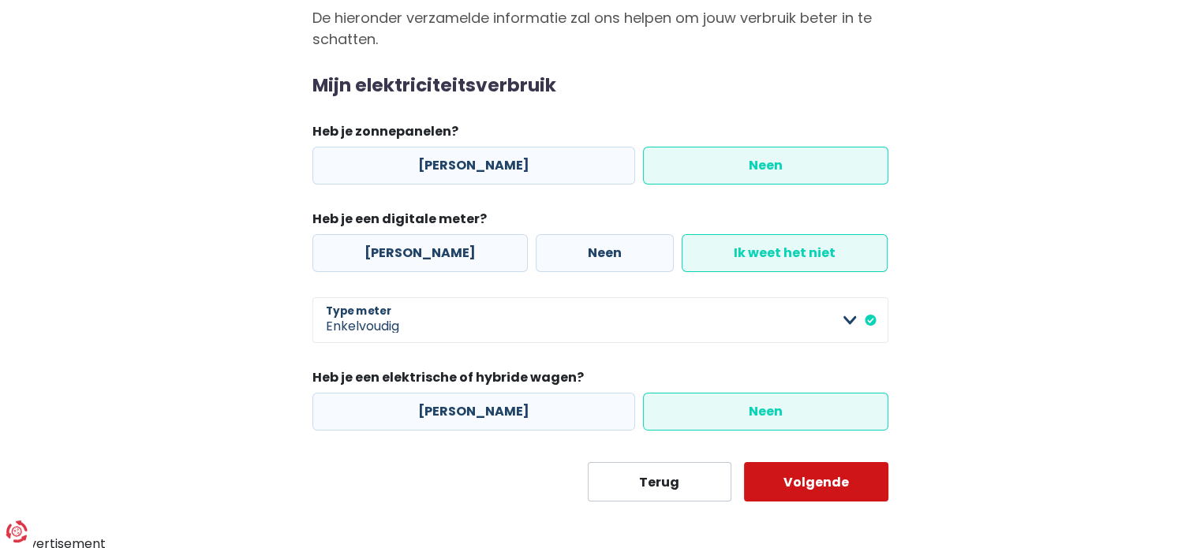
click at [787, 478] on button "Volgende" at bounding box center [816, 481] width 144 height 39
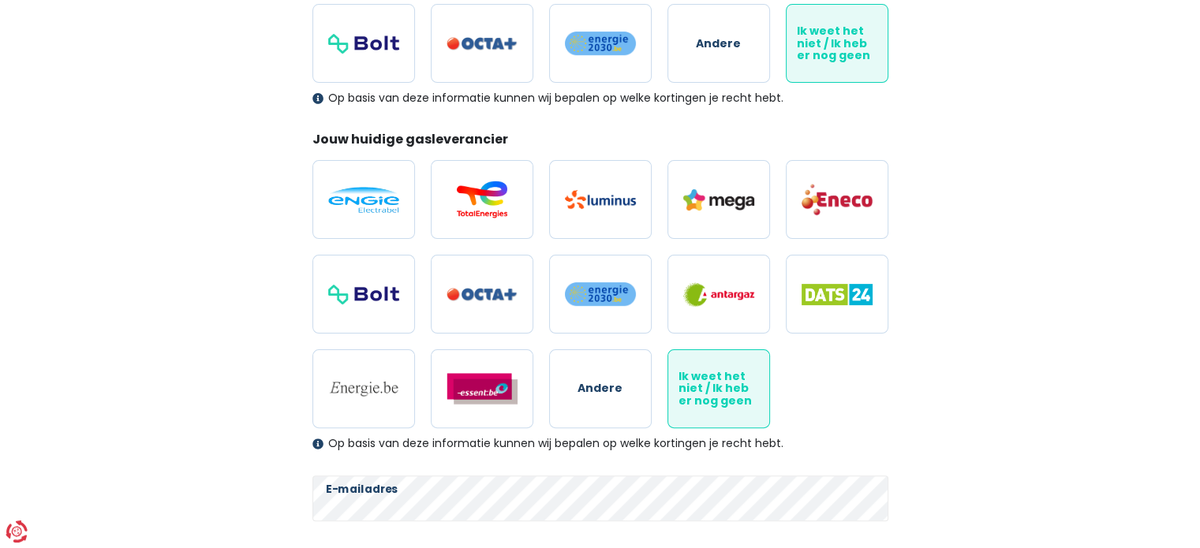
scroll to position [533, 0]
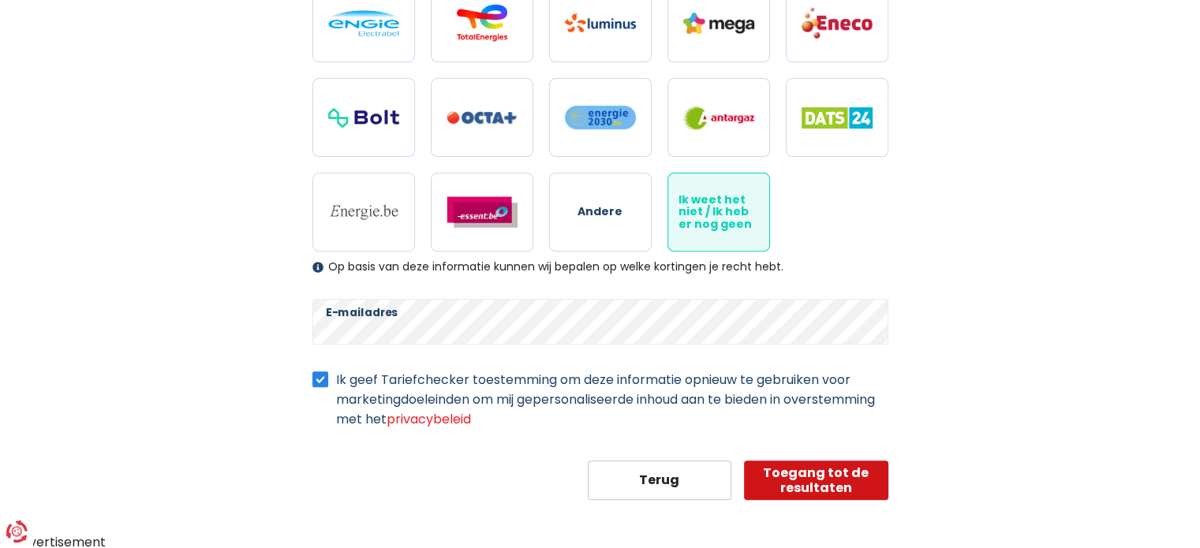
click at [824, 468] on button "Toegang tot de resultaten" at bounding box center [816, 480] width 144 height 39
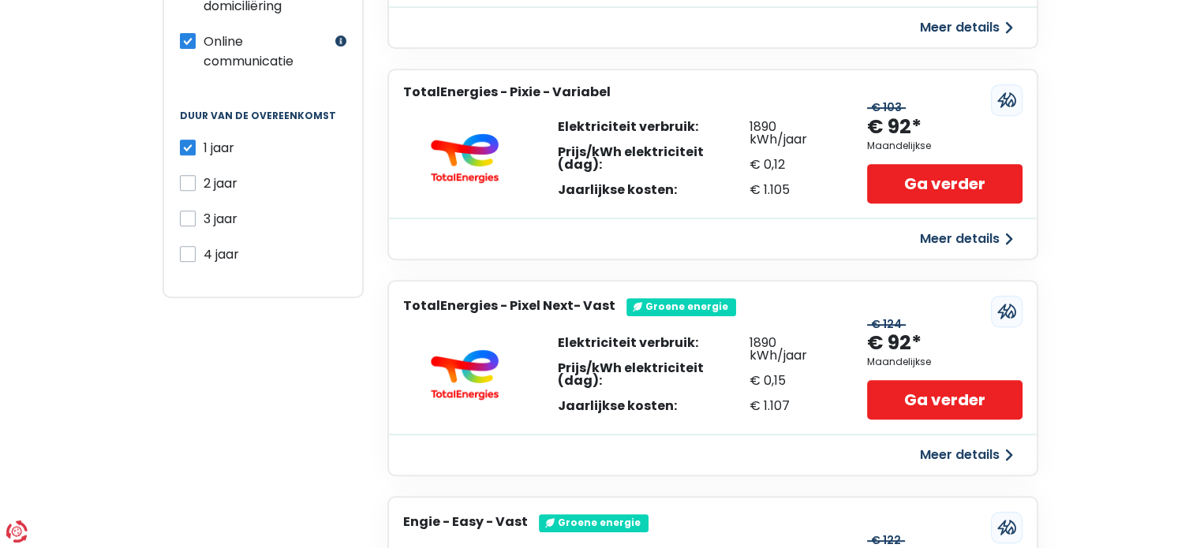
scroll to position [700, 0]
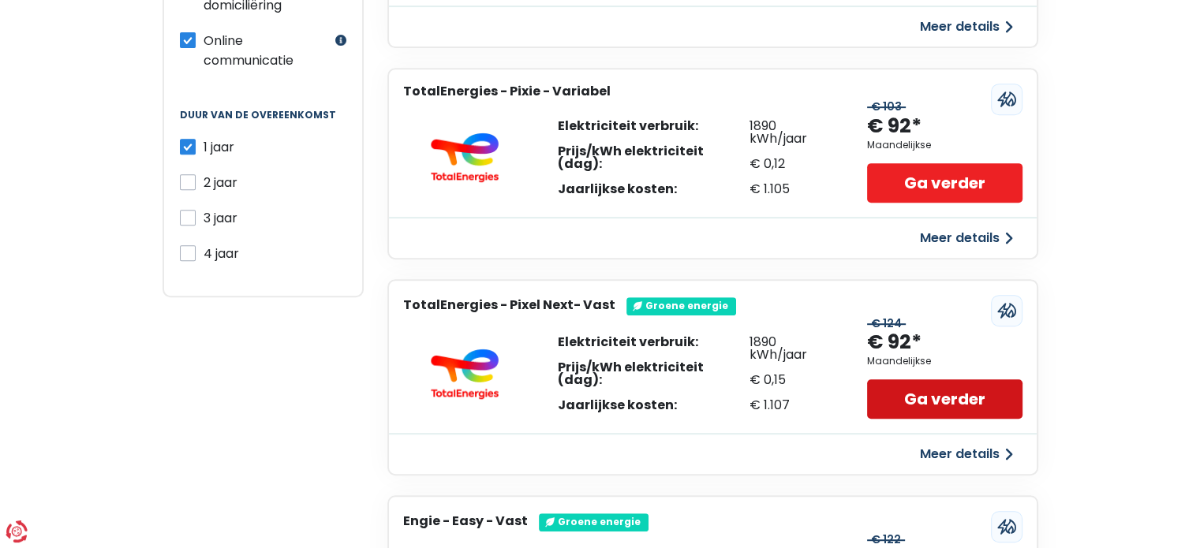
click at [931, 379] on link "Ga verder" at bounding box center [944, 398] width 155 height 39
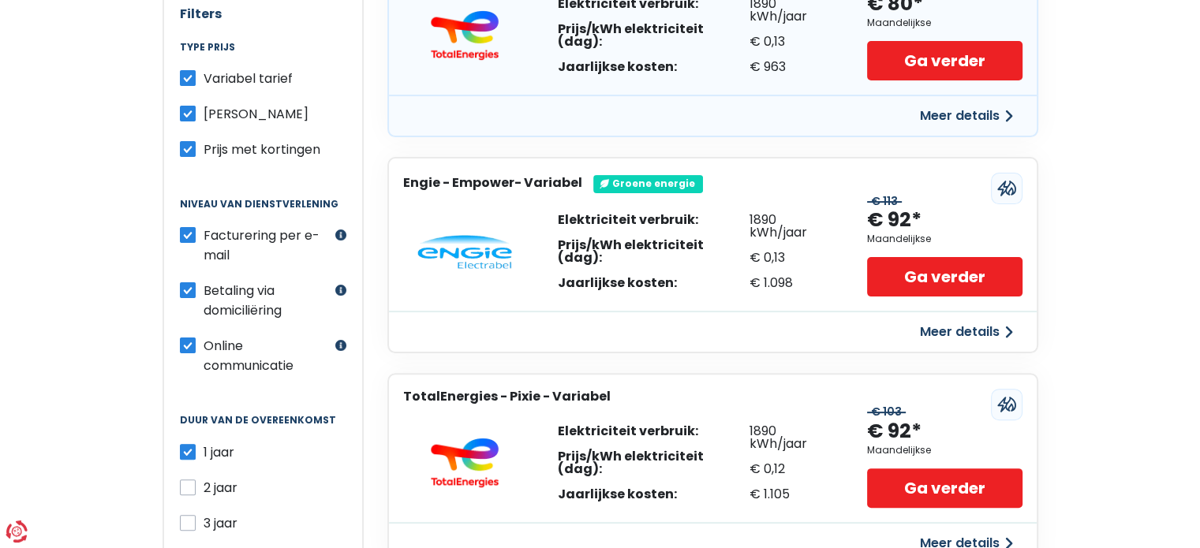
scroll to position [352, 0]
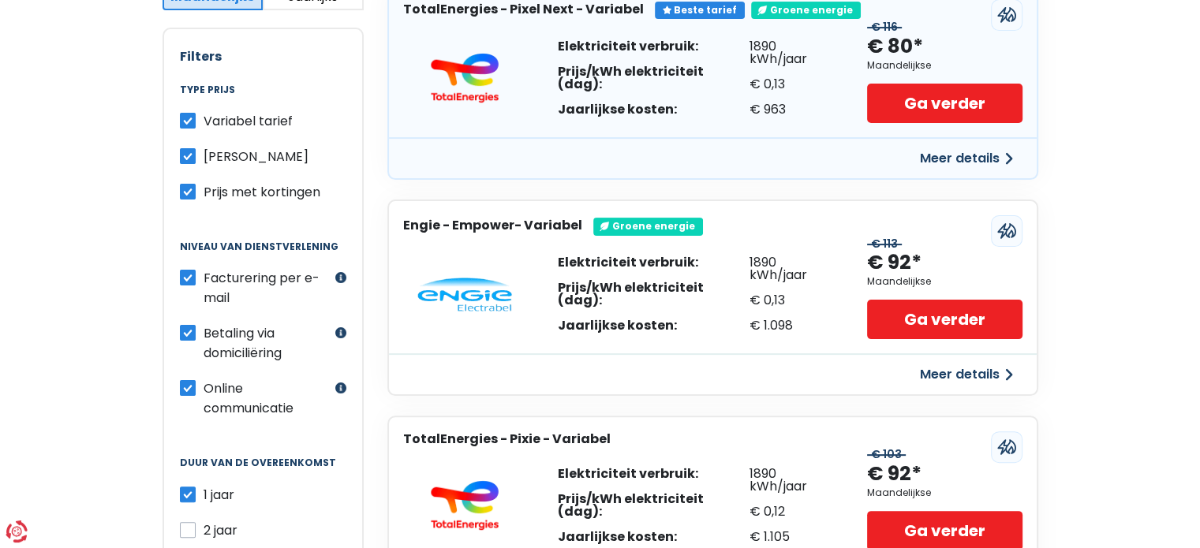
click at [204, 115] on label "Variabel tarief" at bounding box center [248, 121] width 89 height 20
click at [194, 115] on input "Variabel tarief" at bounding box center [188, 119] width 16 height 16
checkbox input "false"
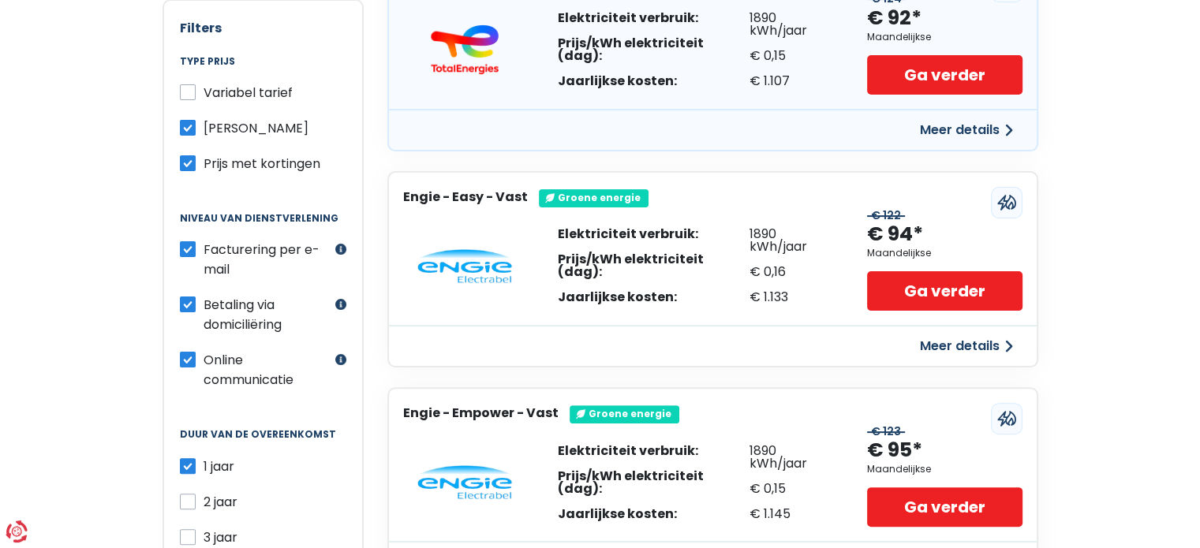
scroll to position [365, 0]
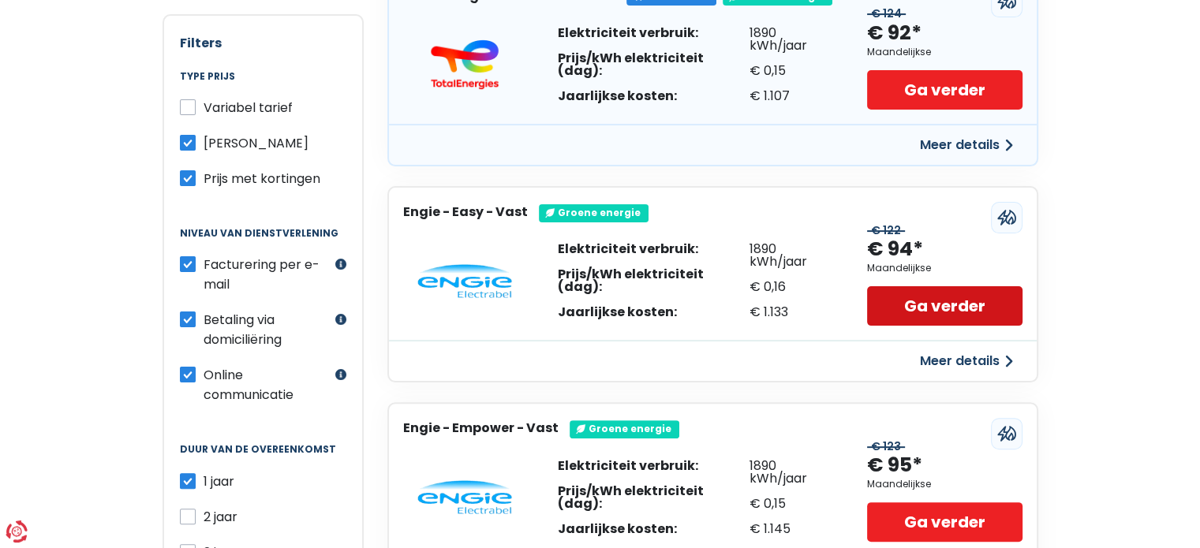
click at [880, 293] on link "Ga verder" at bounding box center [944, 305] width 155 height 39
